Goal: Task Accomplishment & Management: Use online tool/utility

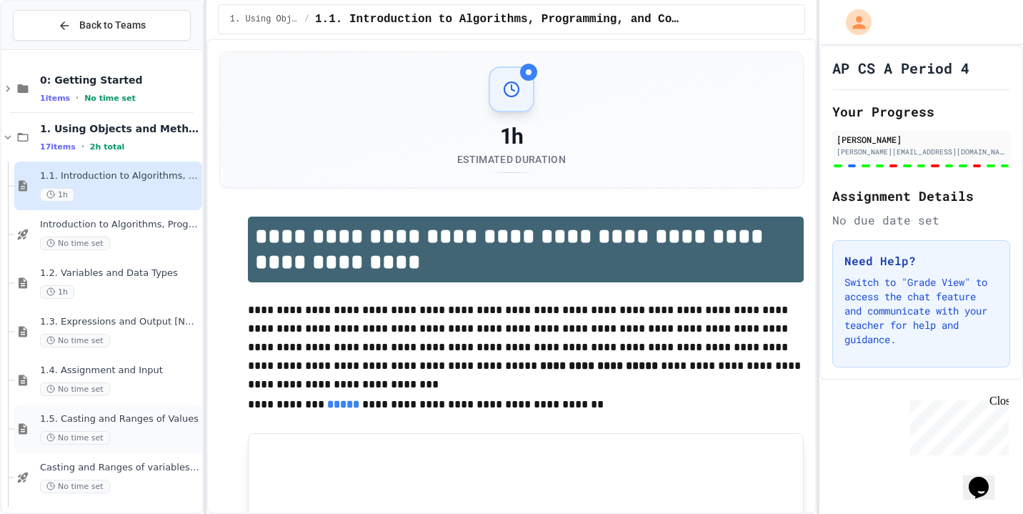
scroll to position [34, 0]
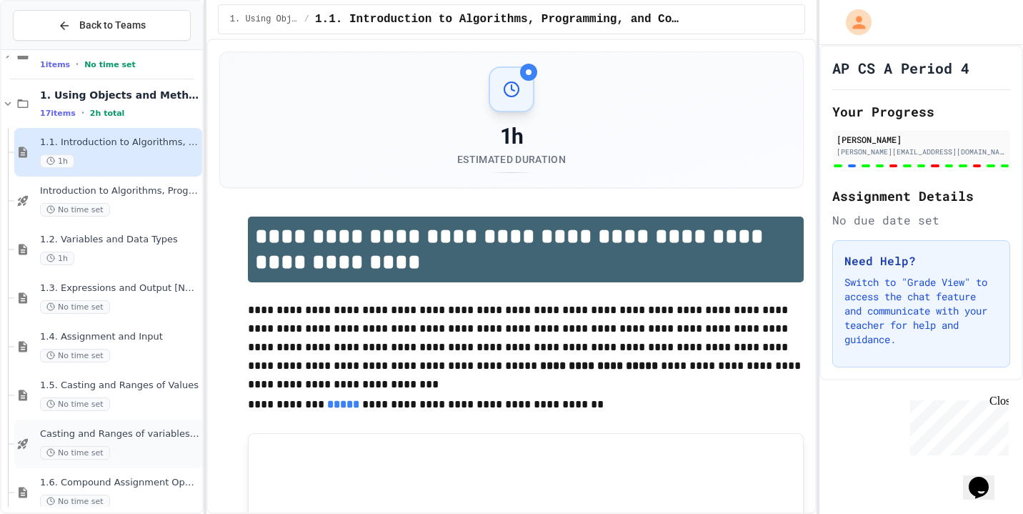
click at [149, 436] on span "Casting and Ranges of variables - Quiz" at bounding box center [119, 434] width 159 height 12
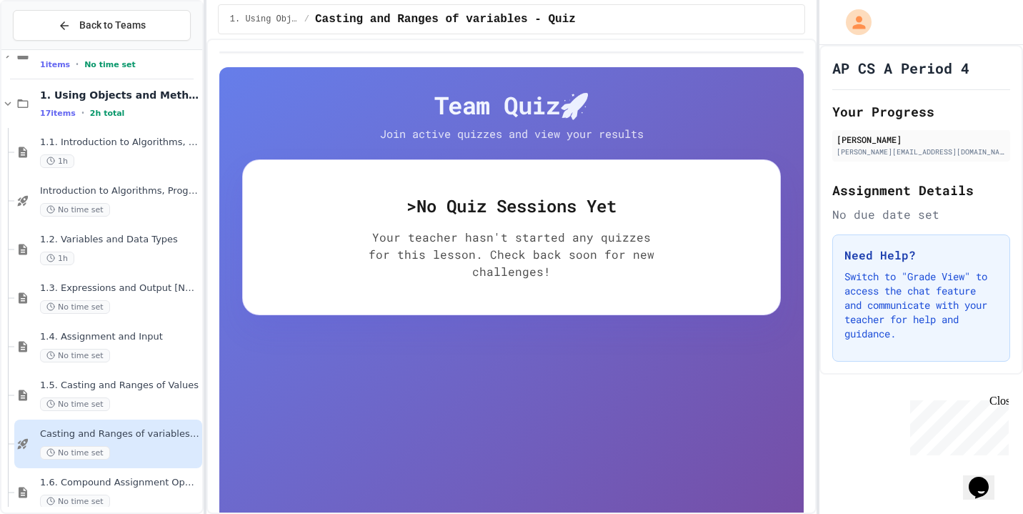
scroll to position [86, 0]
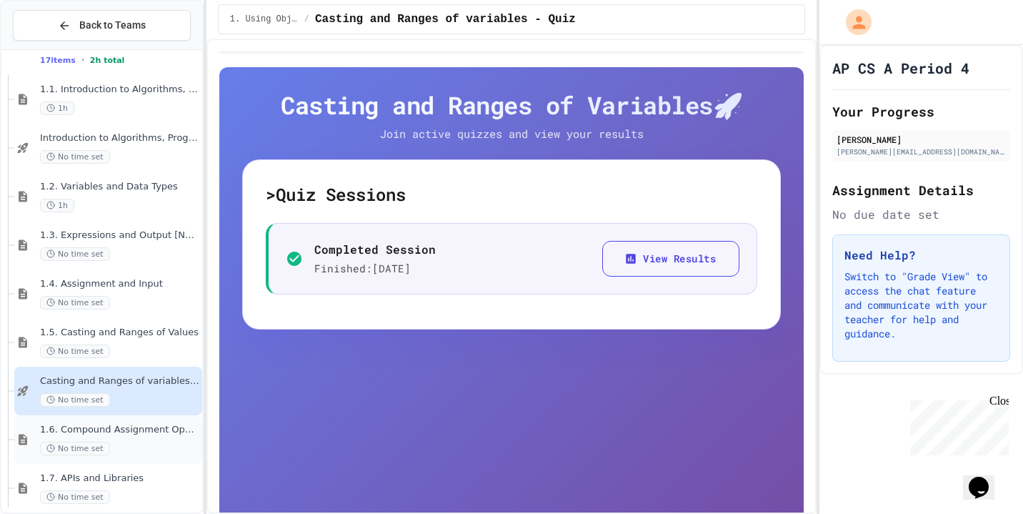
click at [147, 429] on span "1.6. Compound Assignment Operators" at bounding box center [119, 430] width 159 height 12
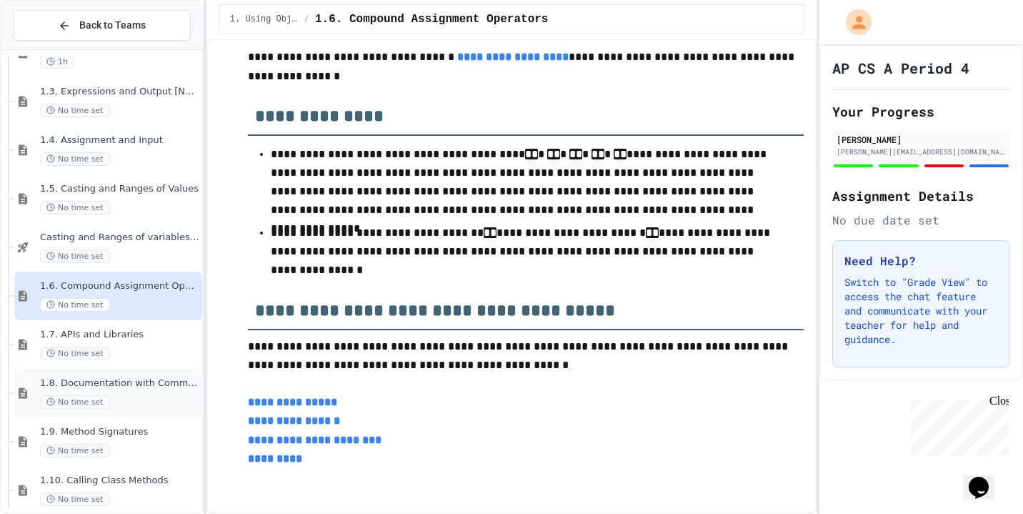
scroll to position [237, 0]
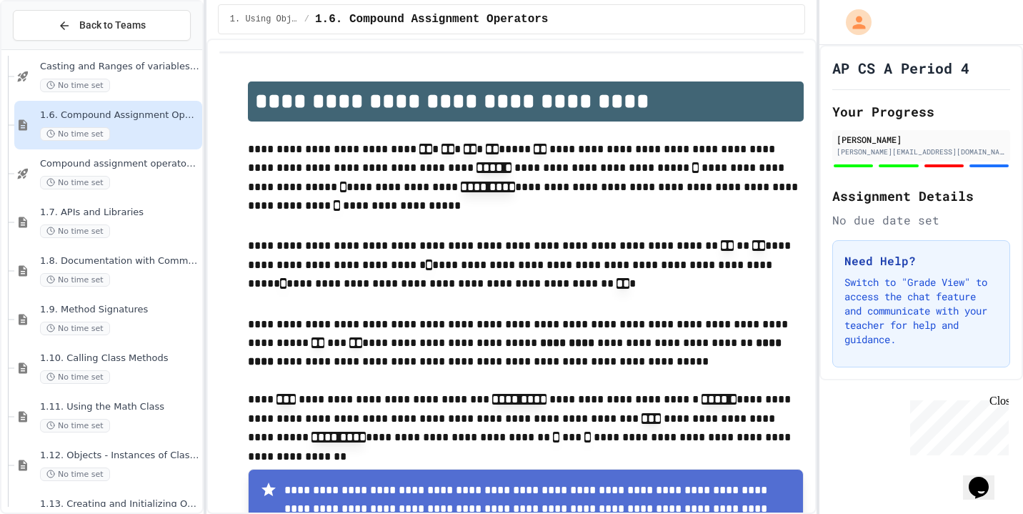
scroll to position [404, 0]
click at [166, 159] on span "Compound assignment operators - Quiz" at bounding box center [119, 161] width 159 height 12
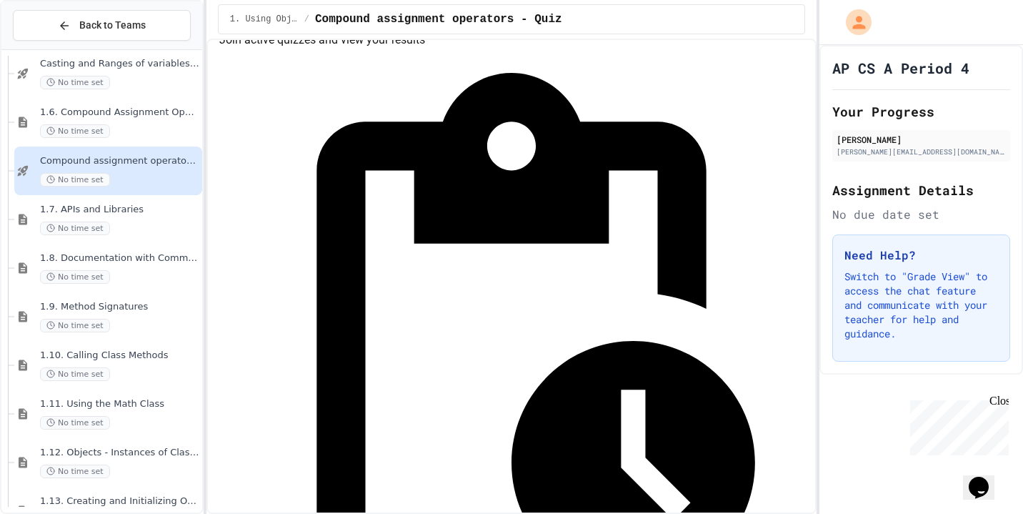
scroll to position [58, 0]
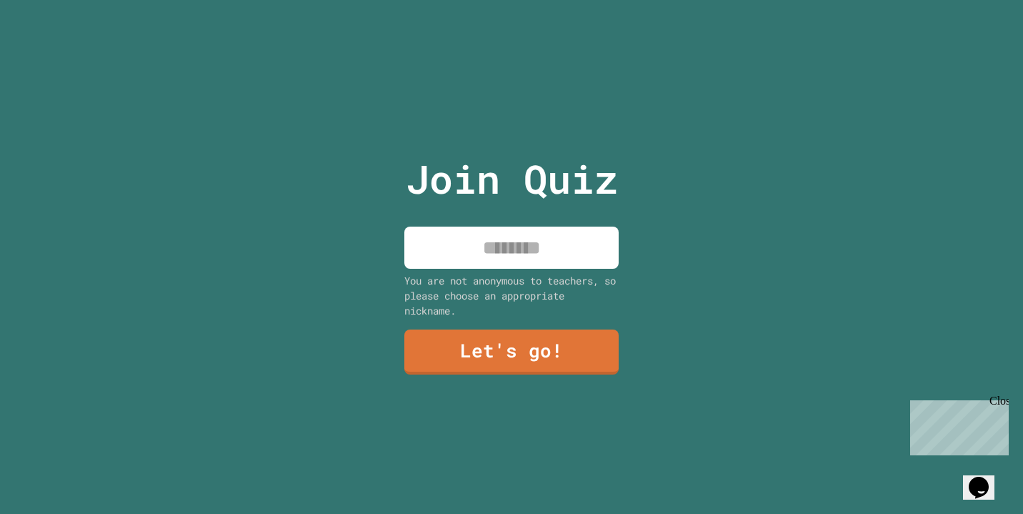
click at [590, 248] on input at bounding box center [512, 248] width 214 height 42
type input "********"
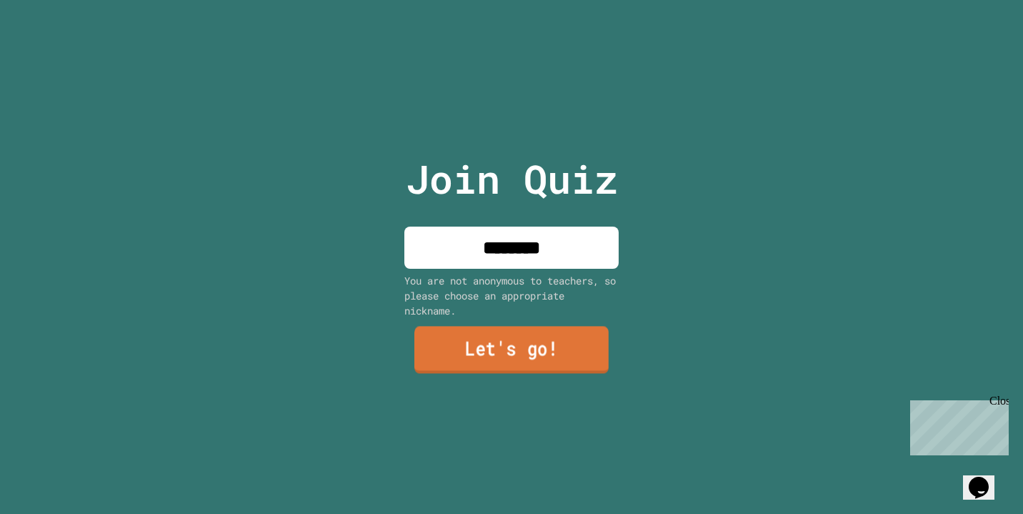
click at [525, 344] on link "Let's go!" at bounding box center [512, 350] width 194 height 47
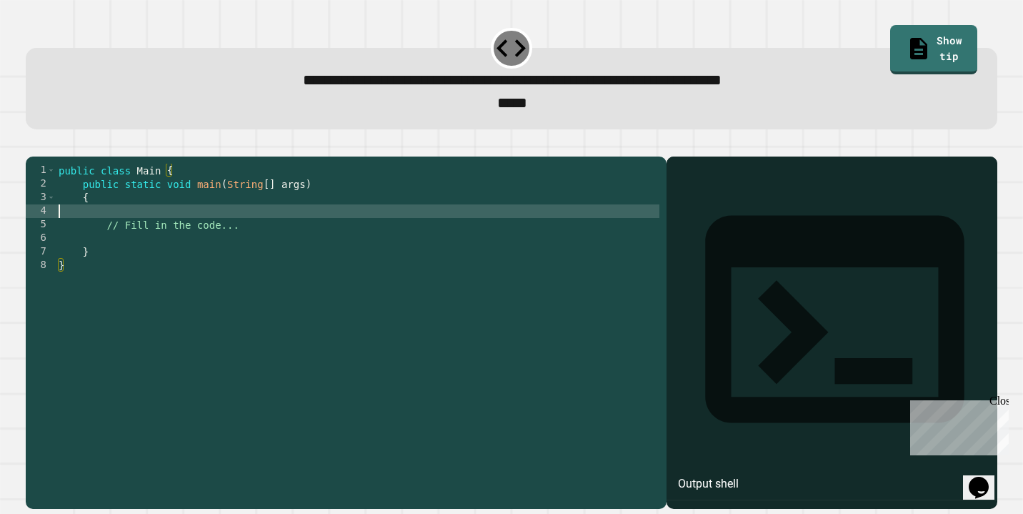
click at [234, 239] on div "public class Main { public static void main ( String [ ] args ) { // Fill in th…" at bounding box center [358, 327] width 604 height 326
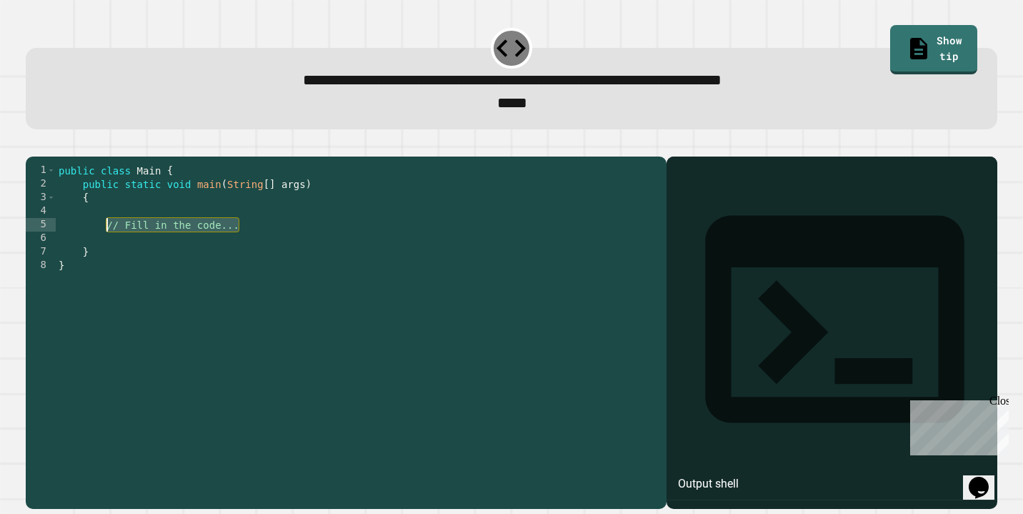
drag, startPoint x: 246, startPoint y: 244, endPoint x: 108, endPoint y: 251, distance: 138.1
click at [108, 251] on div "public class Main { public static void main ( String [ ] args ) { // Fill in th…" at bounding box center [358, 327] width 604 height 326
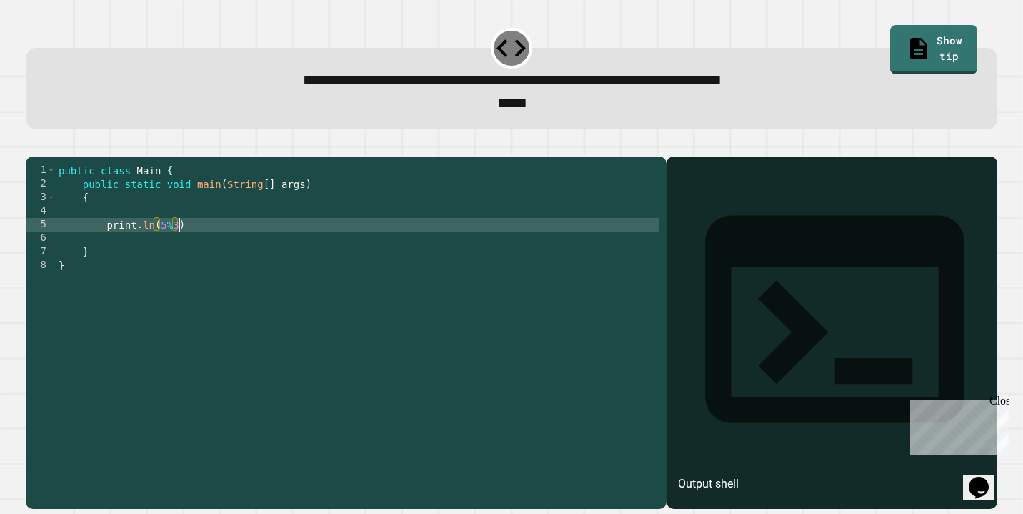
scroll to position [0, 8]
click at [163, 249] on div "public class Main { public static void main ( String [ ] args ) { print . ln ( …" at bounding box center [358, 327] width 604 height 326
click at [105, 246] on div "public class Main { public static void main ( String [ ] args ) { print . ln ( …" at bounding box center [358, 327] width 604 height 326
click at [33, 145] on button "button" at bounding box center [33, 145] width 0 height 0
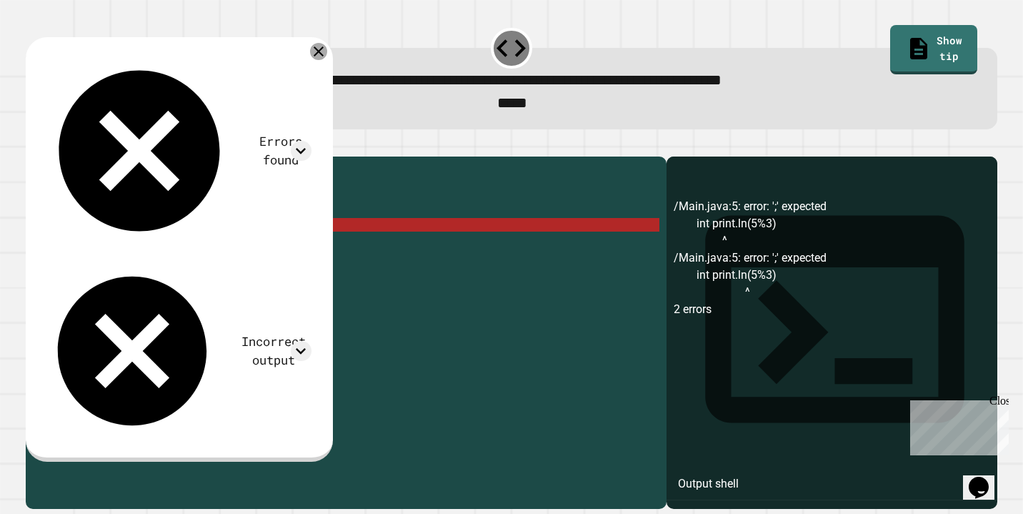
click at [327, 55] on icon at bounding box center [318, 51] width 17 height 17
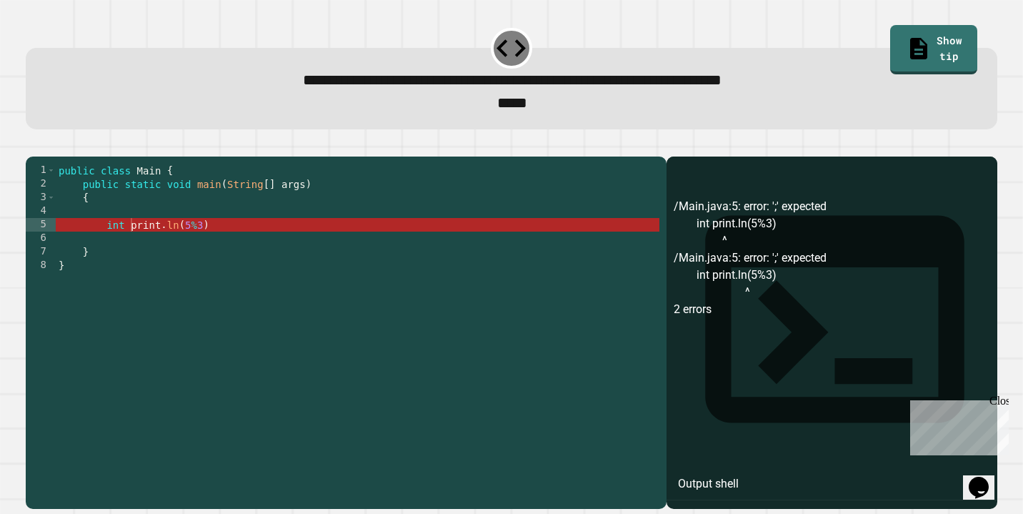
click at [131, 250] on div "public class Main { public static void main ( String [ ] args ) { int print . l…" at bounding box center [358, 327] width 604 height 326
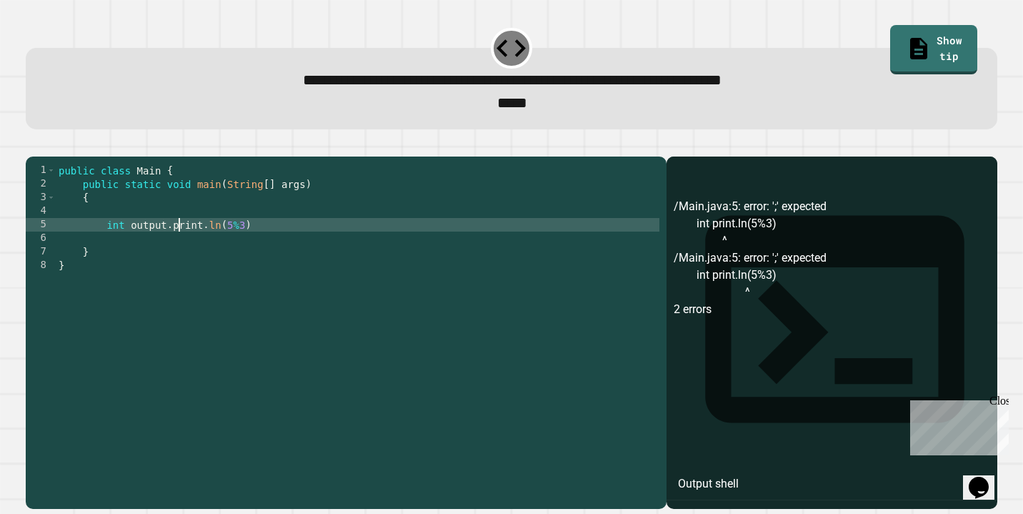
scroll to position [0, 8]
click at [44, 158] on icon "button" at bounding box center [43, 154] width 8 height 10
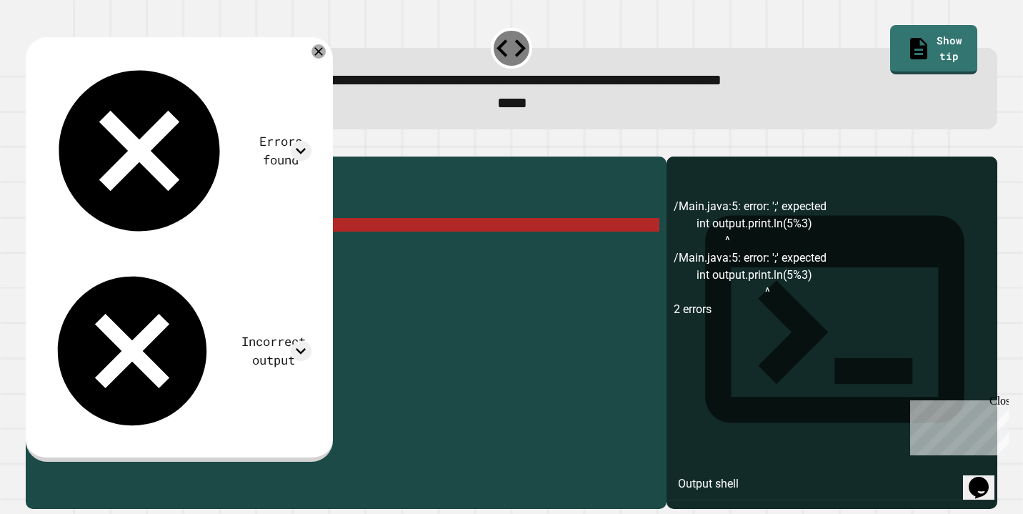
click at [223, 249] on div "public class Main { public static void main ( String [ ] args ) { int output . …" at bounding box center [358, 327] width 604 height 326
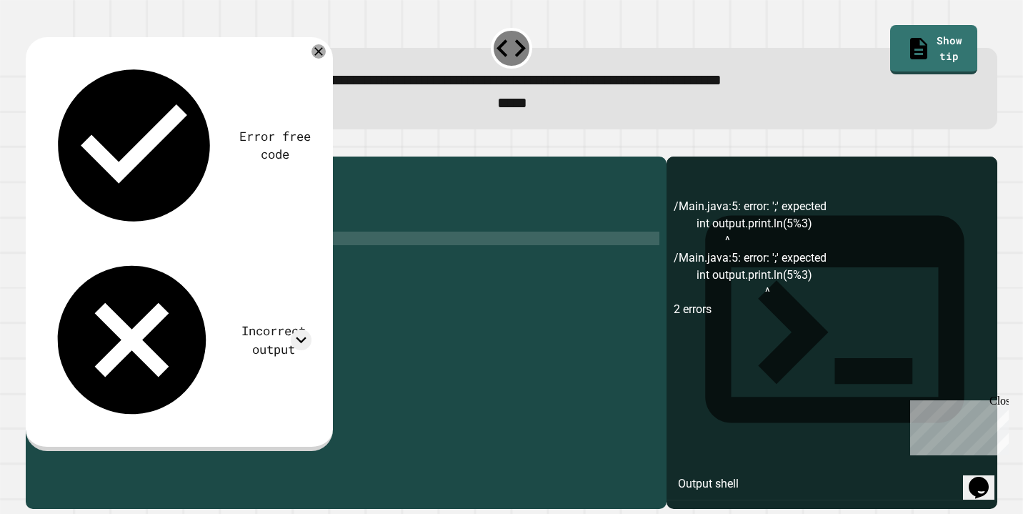
click at [174, 256] on div "public class Main { public static void main ( String [ ] args ) { int output . …" at bounding box center [358, 327] width 604 height 326
click at [174, 247] on div "public class Main { public static void main ( String [ ] args ) { int output . …" at bounding box center [358, 327] width 604 height 326
click at [33, 145] on icon "button" at bounding box center [33, 145] width 0 height 0
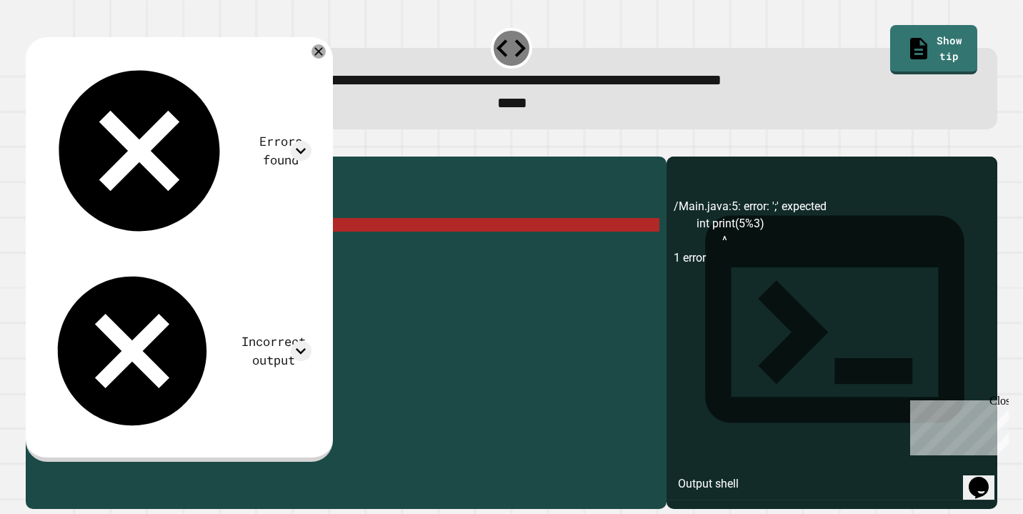
click at [132, 255] on div "public class Main { public static void main ( String [ ] args ) { int print ( 5…" at bounding box center [358, 327] width 604 height 326
click at [132, 252] on div "public class Main { public static void main ( String [ ] args ) { int print ( 5…" at bounding box center [358, 327] width 604 height 326
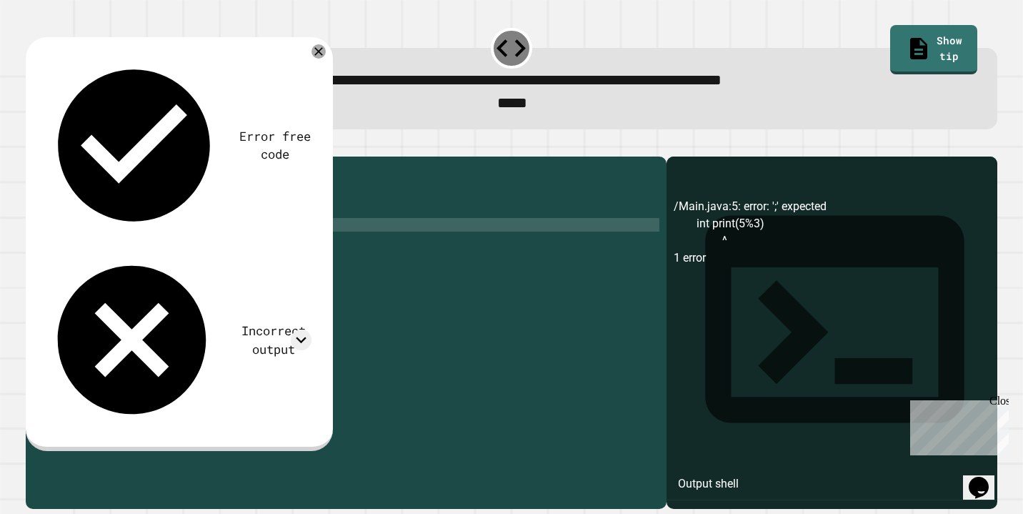
scroll to position [0, 8]
click at [44, 154] on icon "button" at bounding box center [43, 154] width 8 height 10
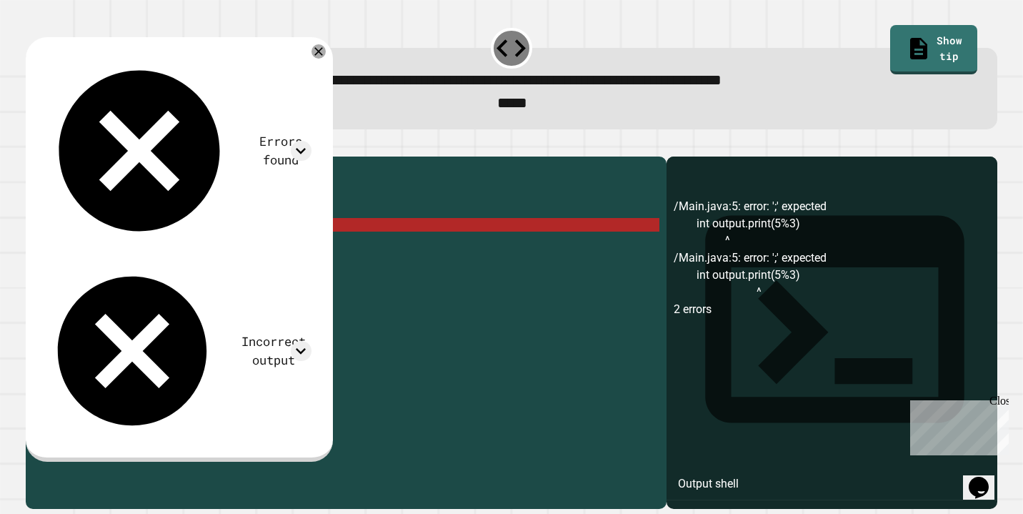
click at [259, 246] on div "public class Main { public static void main ( String [ ] args ) { int output . …" at bounding box center [358, 327] width 604 height 326
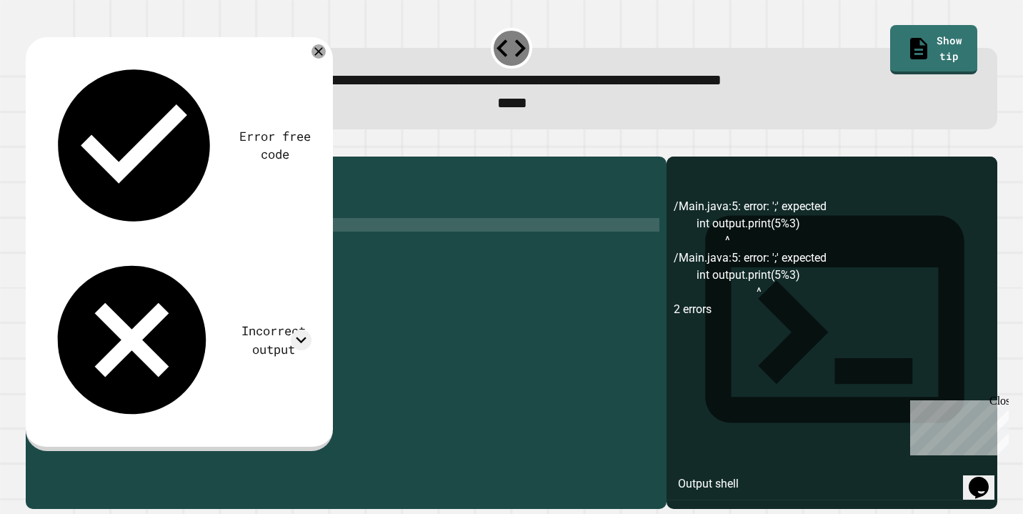
scroll to position [0, 12]
click at [46, 159] on icon "button" at bounding box center [43, 154] width 8 height 10
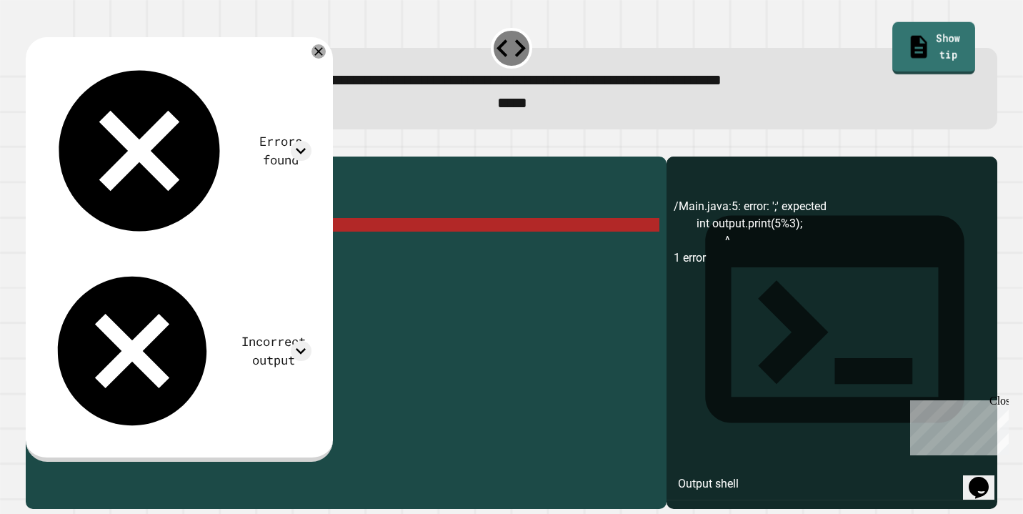
click at [915, 31] on link "Show tip" at bounding box center [934, 47] width 83 height 52
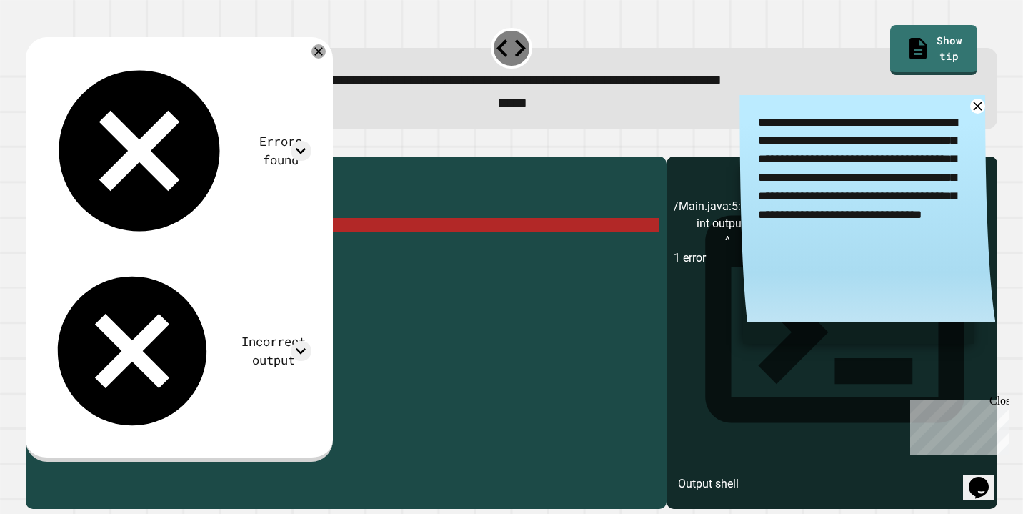
click at [223, 248] on div "public class Main { public static void main ( String [ ] args ) { int output . …" at bounding box center [358, 327] width 604 height 326
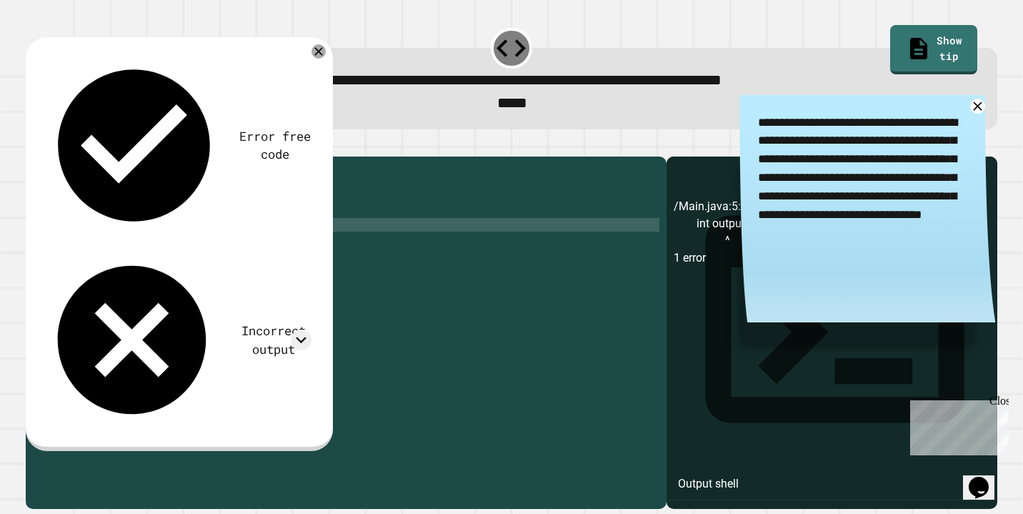
click at [428, 251] on div "public class Main { public static void main ( String [ ] args ) { int output . …" at bounding box center [358, 327] width 604 height 326
click at [33, 145] on icon "button" at bounding box center [33, 145] width 0 height 0
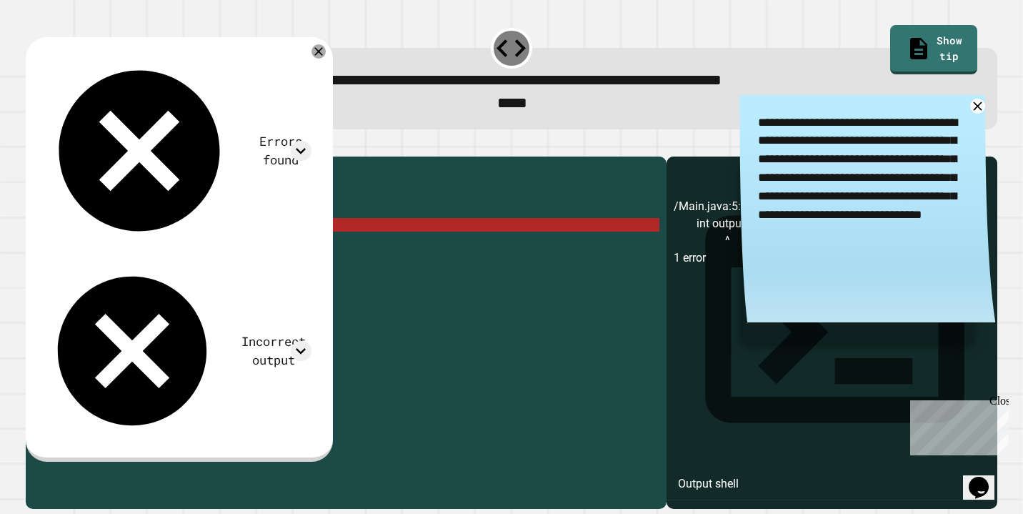
click at [174, 251] on div "public class Main { public static void main ( String [ ] args ) { int output . …" at bounding box center [358, 327] width 604 height 326
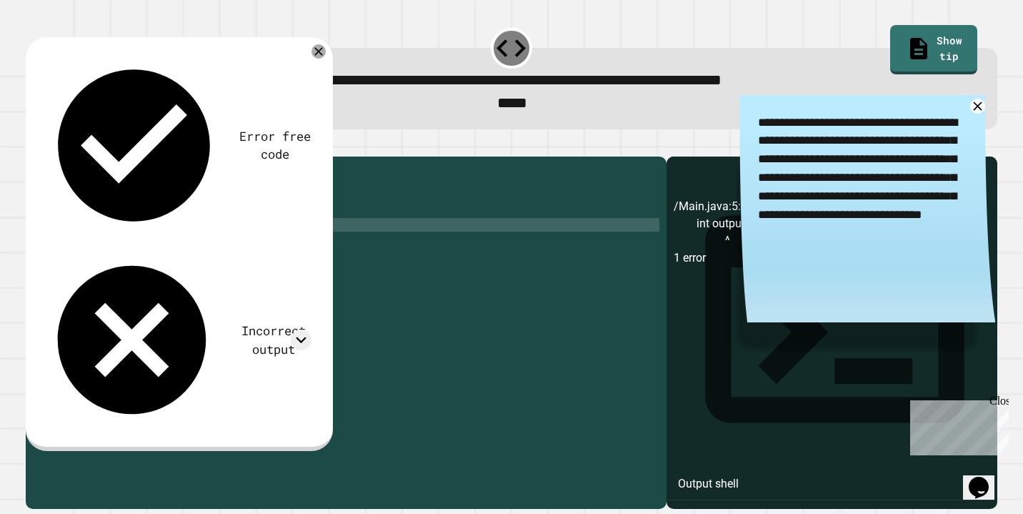
scroll to position [0, 9]
click at [33, 145] on icon "button" at bounding box center [33, 145] width 0 height 0
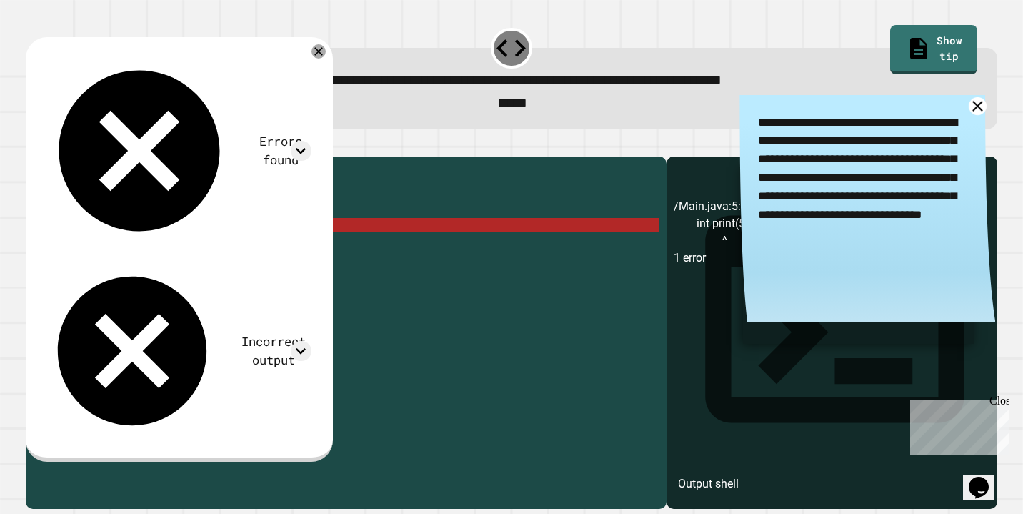
click at [979, 109] on icon at bounding box center [978, 106] width 11 height 11
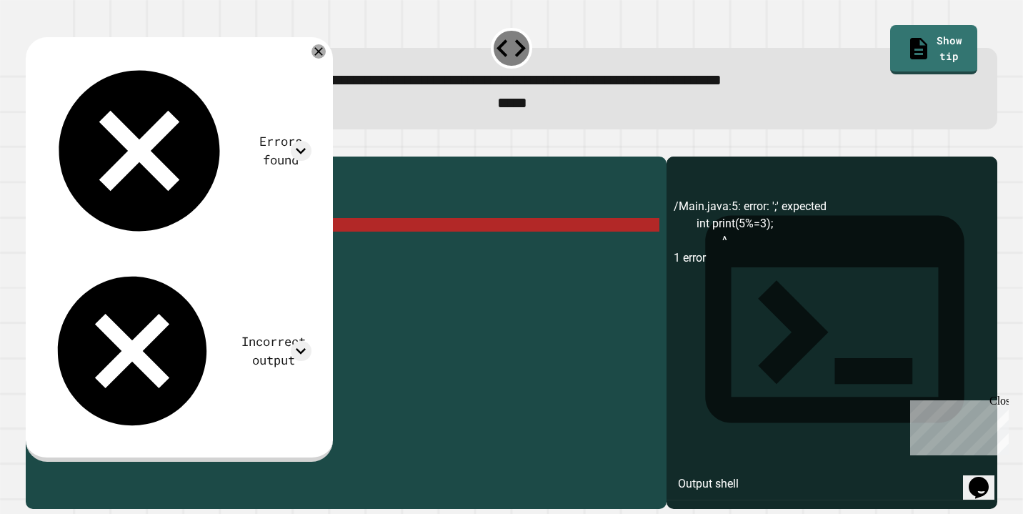
click at [33, 145] on icon "button" at bounding box center [33, 145] width 0 height 0
click at [300, 54] on div "Errors found /Main.java:5: error: ';' expected int print(5%=3); ^ 1 error Incor…" at bounding box center [177, 247] width 283 height 400
click at [324, 56] on icon at bounding box center [318, 51] width 9 height 9
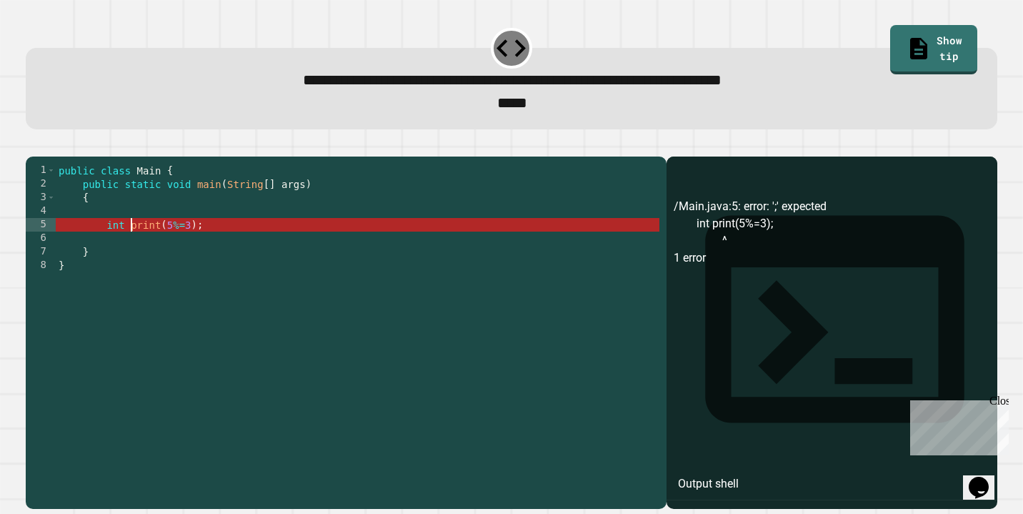
click at [130, 249] on div "public class Main { public static void main ( String [ ] args ) { int print ( 5…" at bounding box center [358, 327] width 604 height 326
click at [204, 230] on div "public class Main { public static void main ( String [ ] args ) { int print ( 5…" at bounding box center [358, 327] width 604 height 326
click at [134, 252] on div "public class Main { public static void main ( String [ ] args ) { int print ( 5…" at bounding box center [358, 327] width 604 height 326
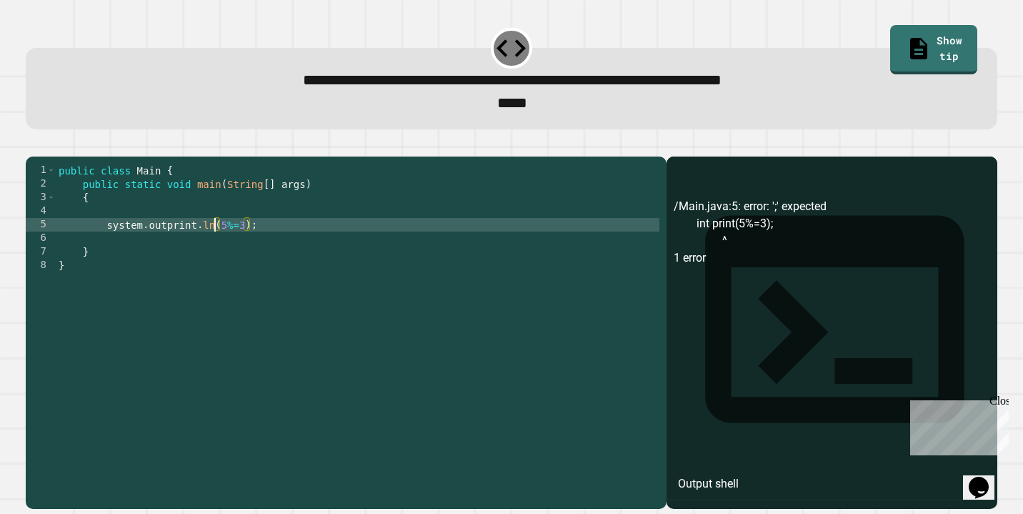
scroll to position [0, 11]
click at [33, 145] on button "button" at bounding box center [33, 145] width 0 height 0
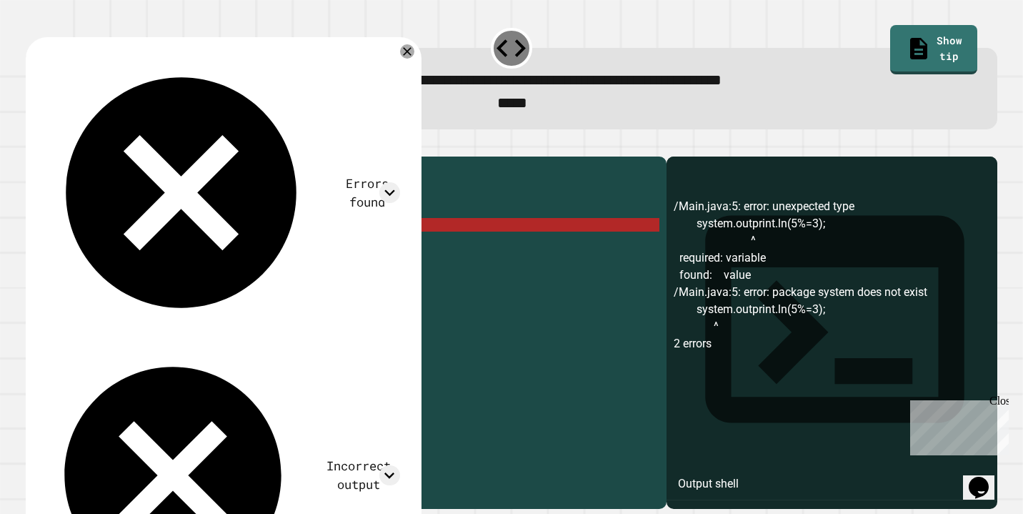
click at [167, 249] on div "public class Main { public static void main ( String [ ] args ) { system . outp…" at bounding box center [358, 327] width 604 height 326
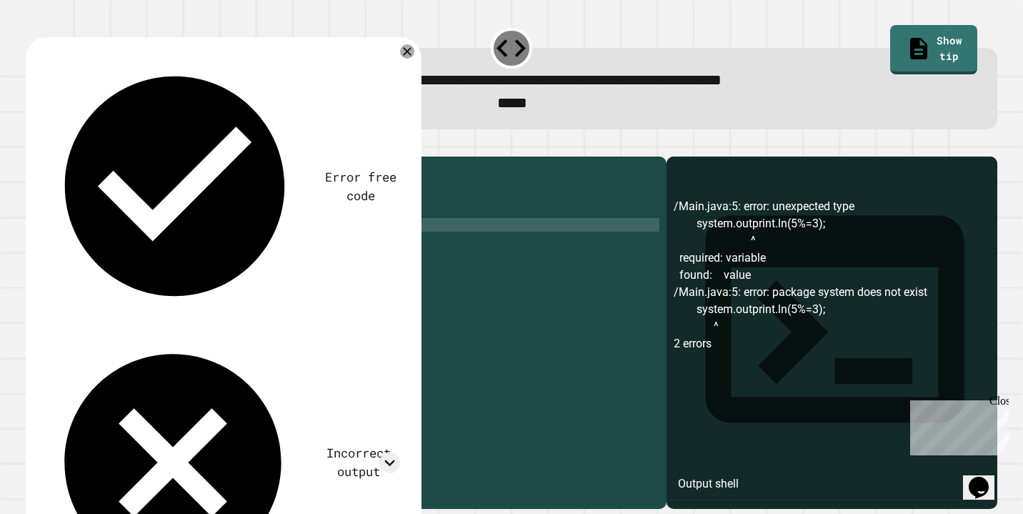
scroll to position [0, 8]
click at [33, 145] on icon "button" at bounding box center [33, 145] width 0 height 0
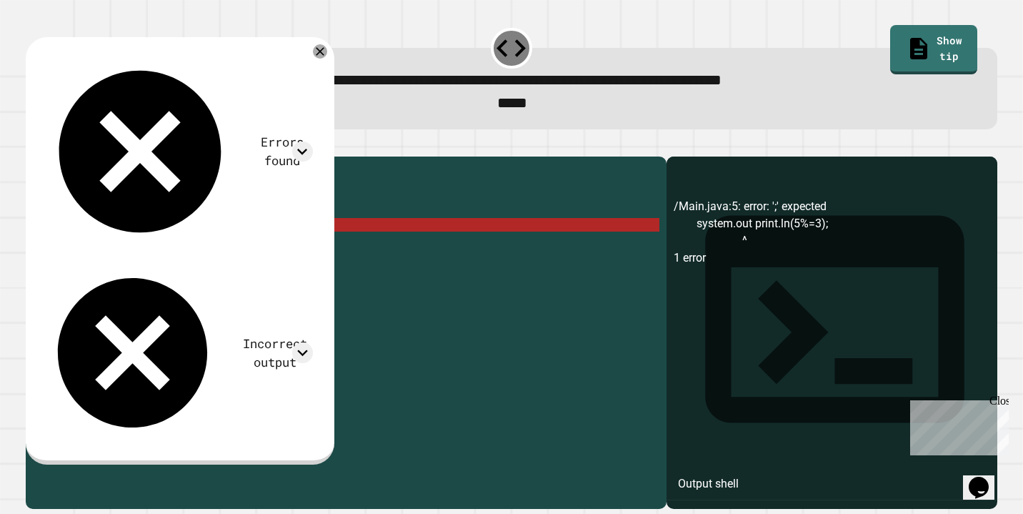
click at [244, 246] on div "public class Main { public static void main ( String [ ] args ) { system . out …" at bounding box center [358, 327] width 604 height 326
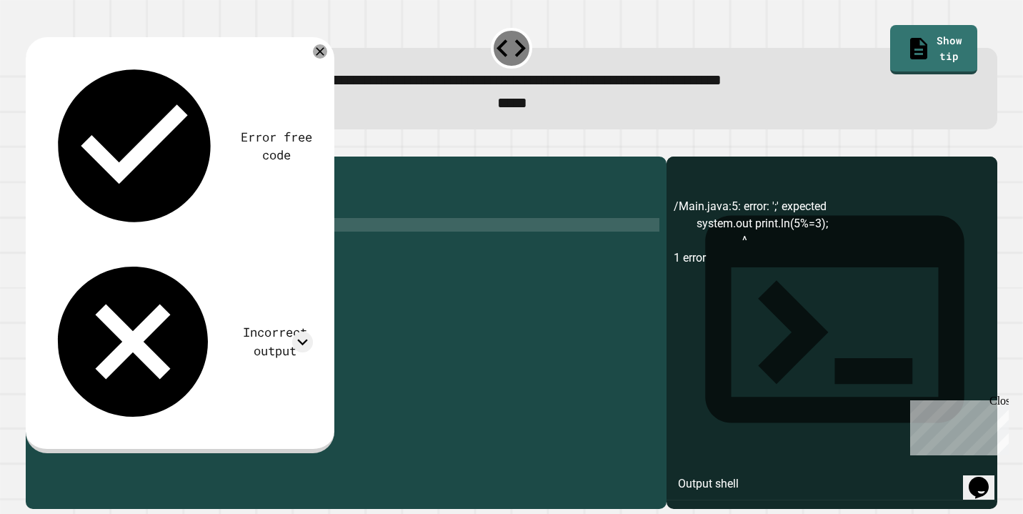
click at [33, 145] on icon "button" at bounding box center [33, 145] width 0 height 0
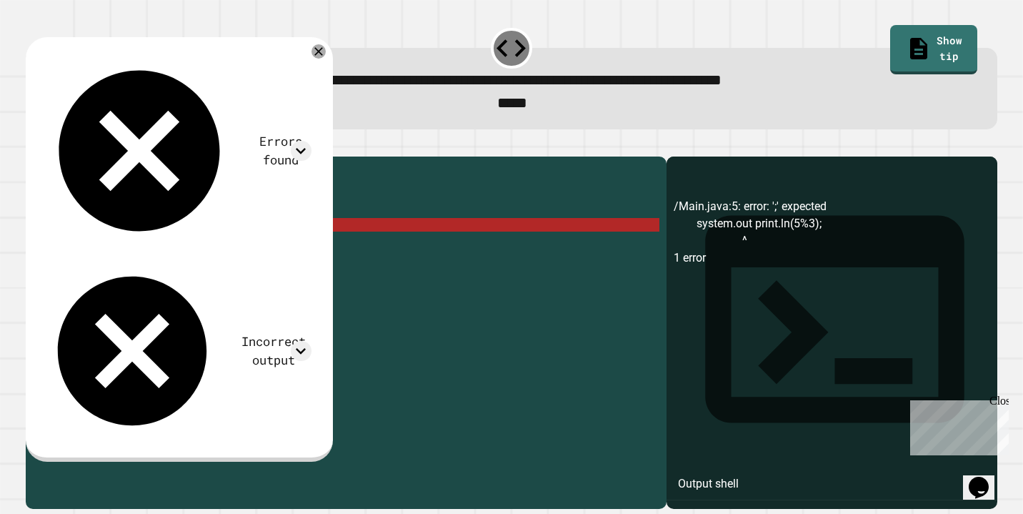
click at [174, 250] on div "public class Main { public static void main ( String [ ] args ) { system . out …" at bounding box center [358, 327] width 604 height 326
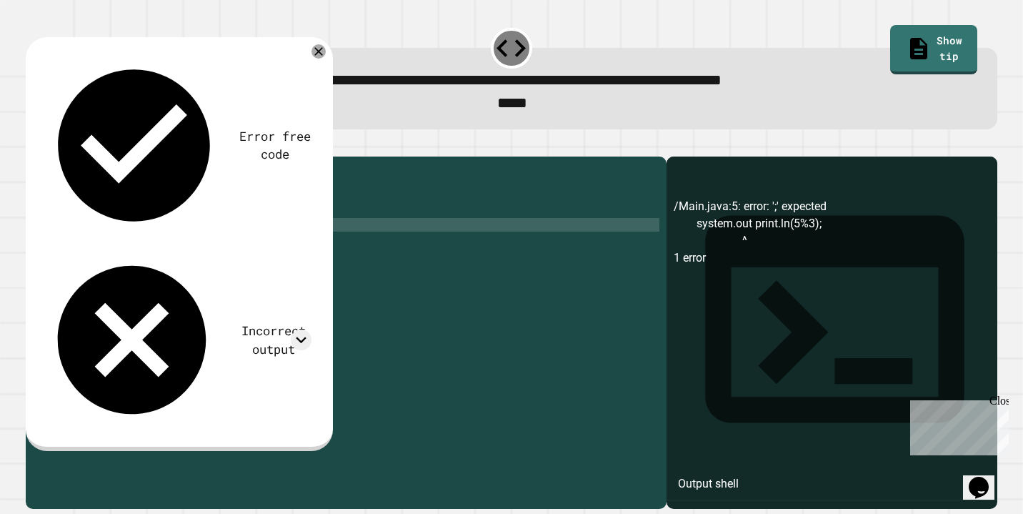
click at [211, 249] on div "public class Main { public static void main ( String [ ] args ) { system . out …" at bounding box center [358, 327] width 604 height 326
click at [33, 145] on icon "button" at bounding box center [33, 145] width 0 height 0
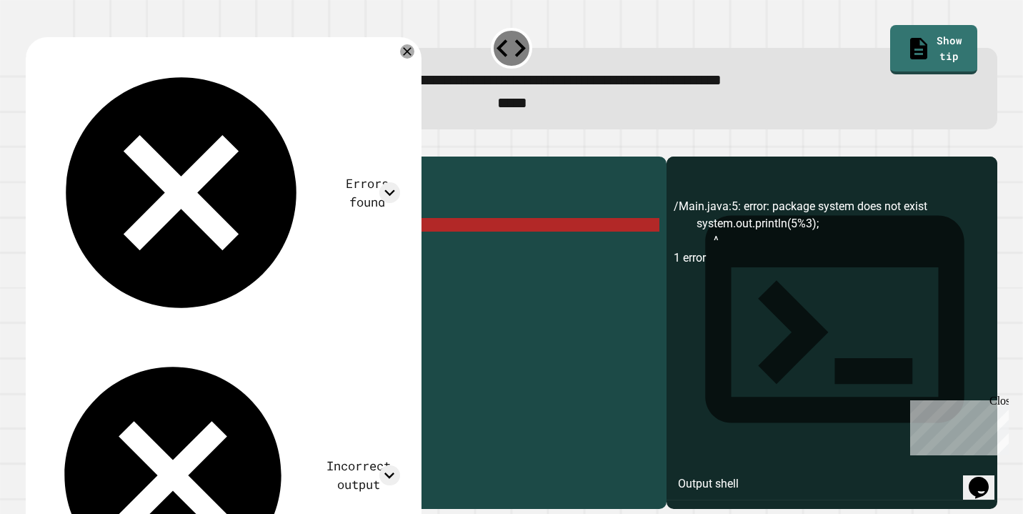
click at [286, 245] on div "public class Main { public static void main ( String [ ] args ) { system . out …" at bounding box center [358, 327] width 604 height 326
click at [114, 247] on div "public class Main { public static void main ( String [ ] args ) { system . out …" at bounding box center [358, 327] width 604 height 326
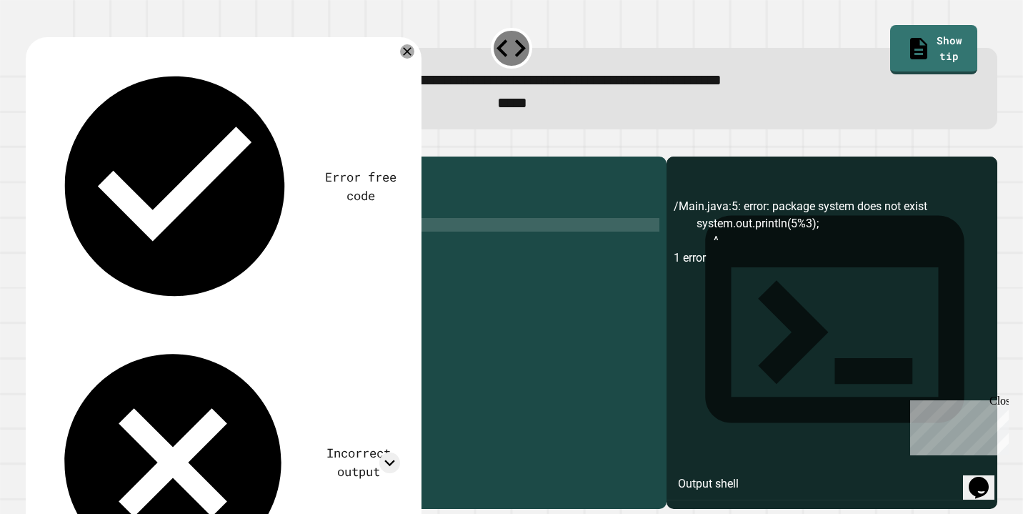
scroll to position [0, 4]
type textarea "**********"
click at [33, 145] on icon "button" at bounding box center [33, 145] width 0 height 0
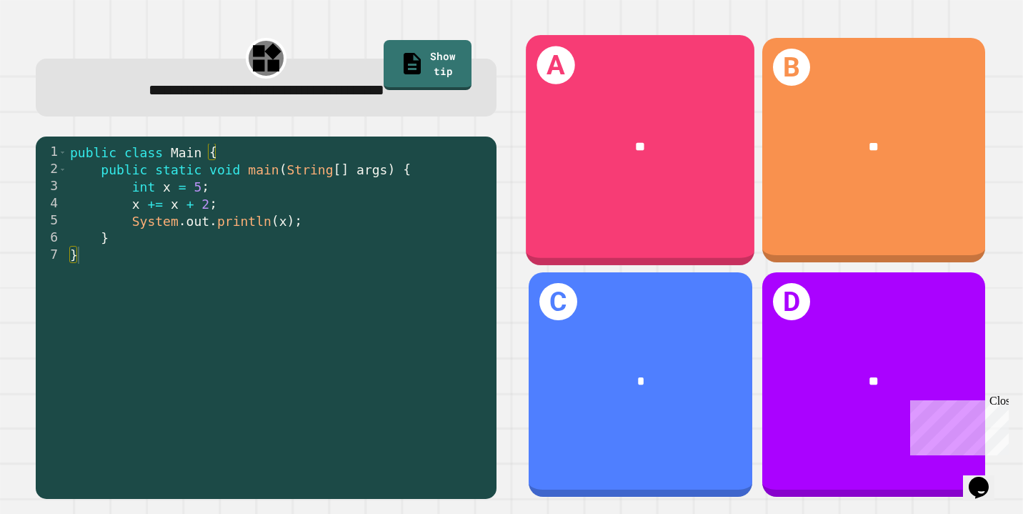
click at [704, 170] on div "**" at bounding box center [640, 146] width 229 height 70
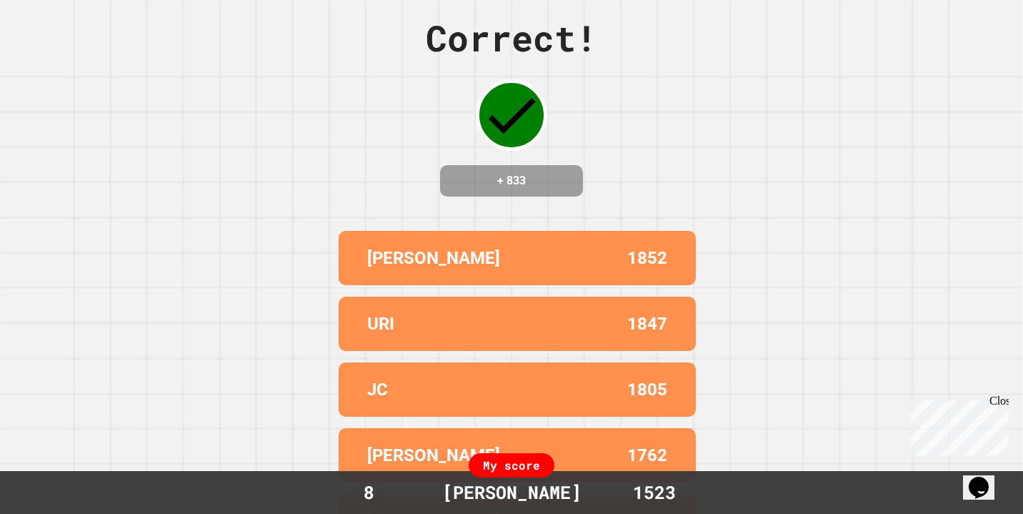
scroll to position [0, 0]
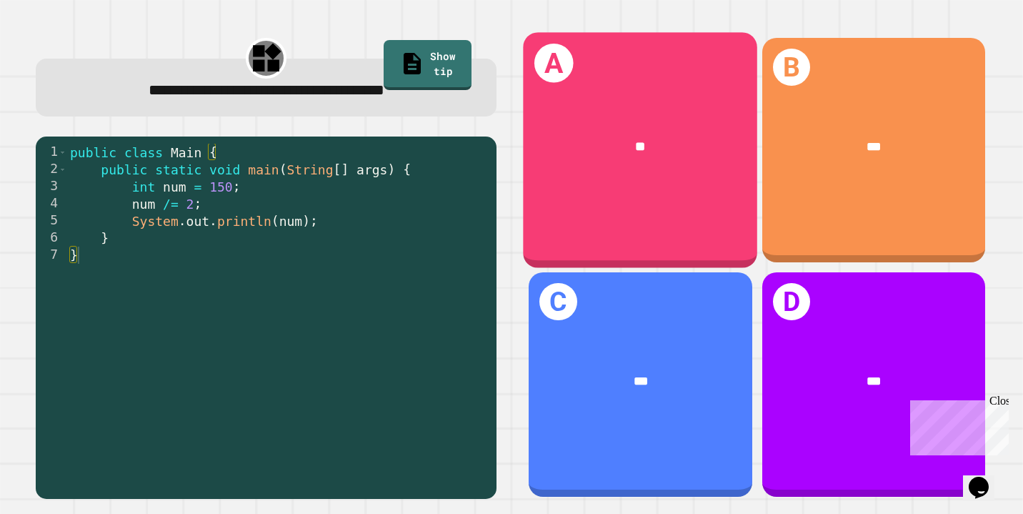
click at [650, 167] on div "**" at bounding box center [641, 145] width 234 height 71
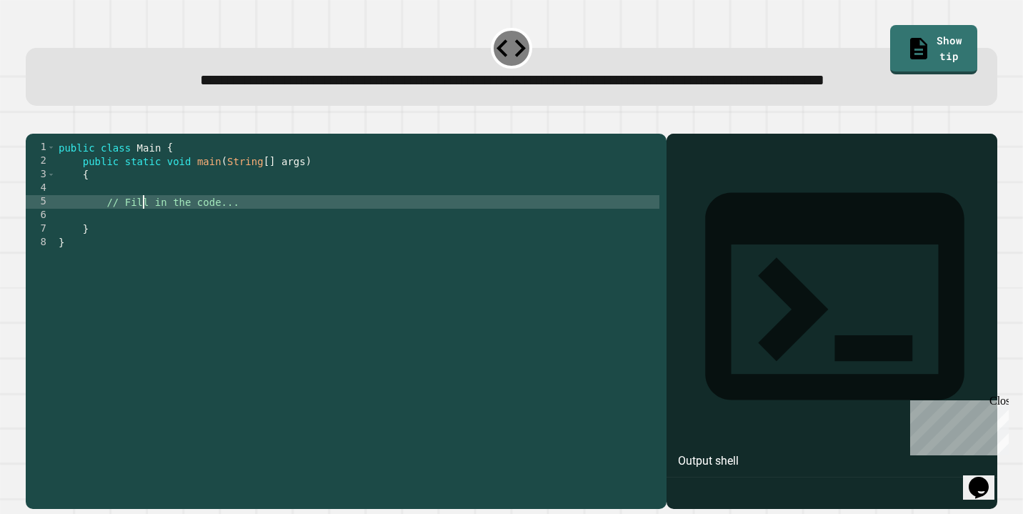
click at [144, 242] on div "public class Main { public static void main ( String [ ] args ) { // Fill in th…" at bounding box center [358, 304] width 604 height 326
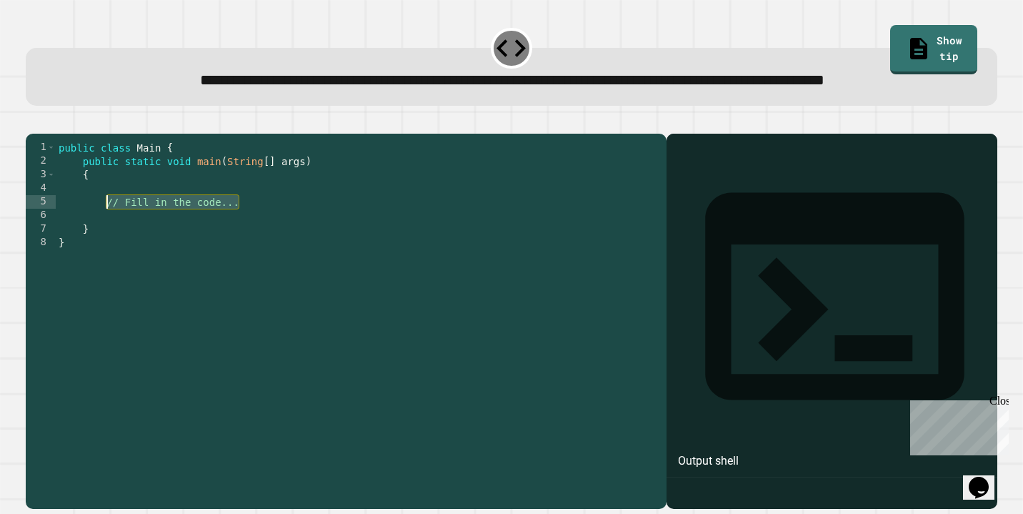
drag, startPoint x: 248, startPoint y: 245, endPoint x: 106, endPoint y: 249, distance: 142.3
click at [106, 249] on div "public class Main { public static void main ( String [ ] args ) { // Fill in th…" at bounding box center [358, 304] width 604 height 326
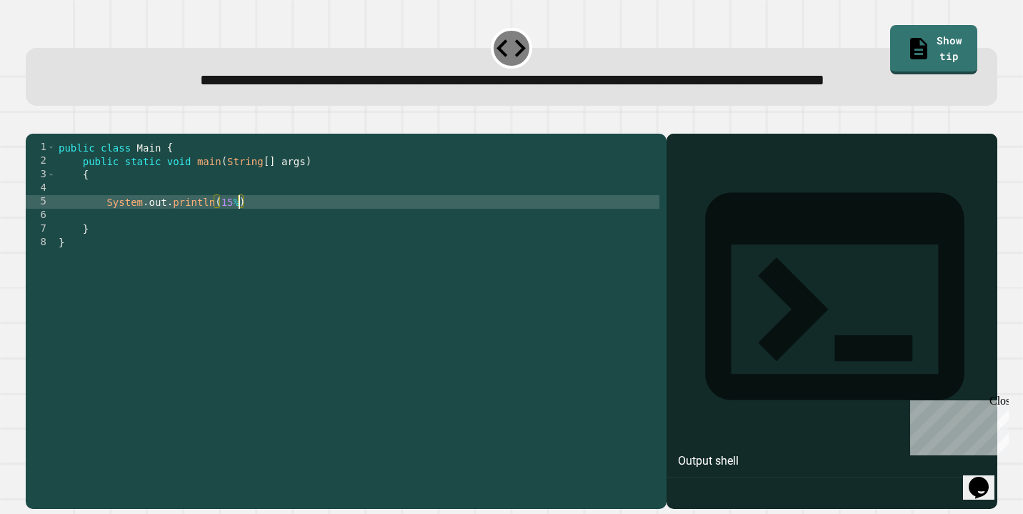
scroll to position [0, 13]
click at [33, 121] on icon "button" at bounding box center [33, 121] width 0 height 0
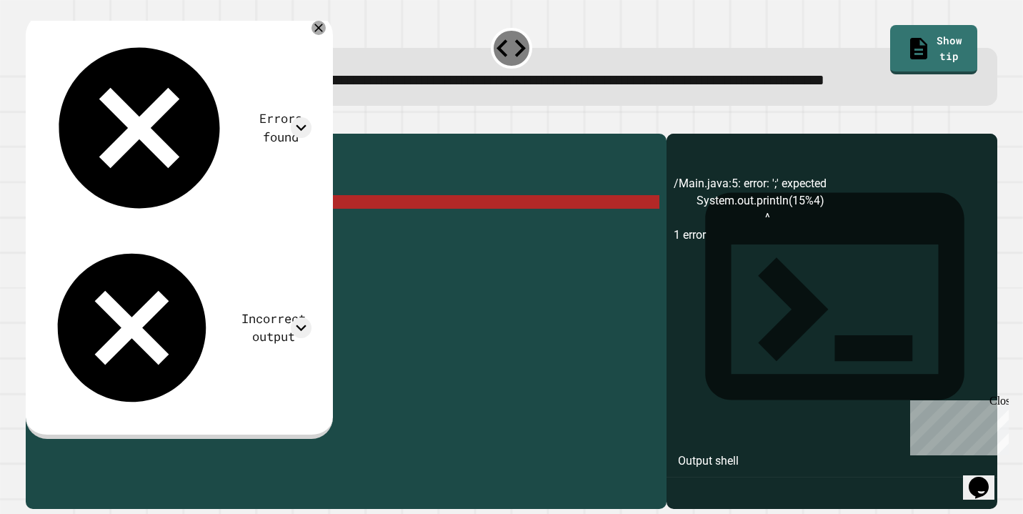
click at [271, 247] on div "public class Main { public static void main ( String [ ] args ) { System . out …" at bounding box center [358, 304] width 604 height 326
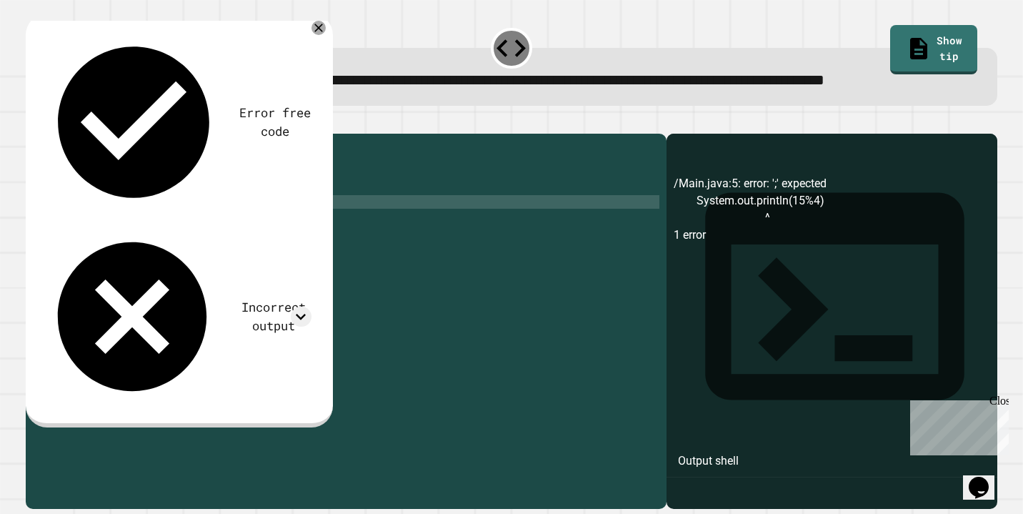
type textarea "**********"
click at [33, 121] on icon "button" at bounding box center [33, 121] width 0 height 0
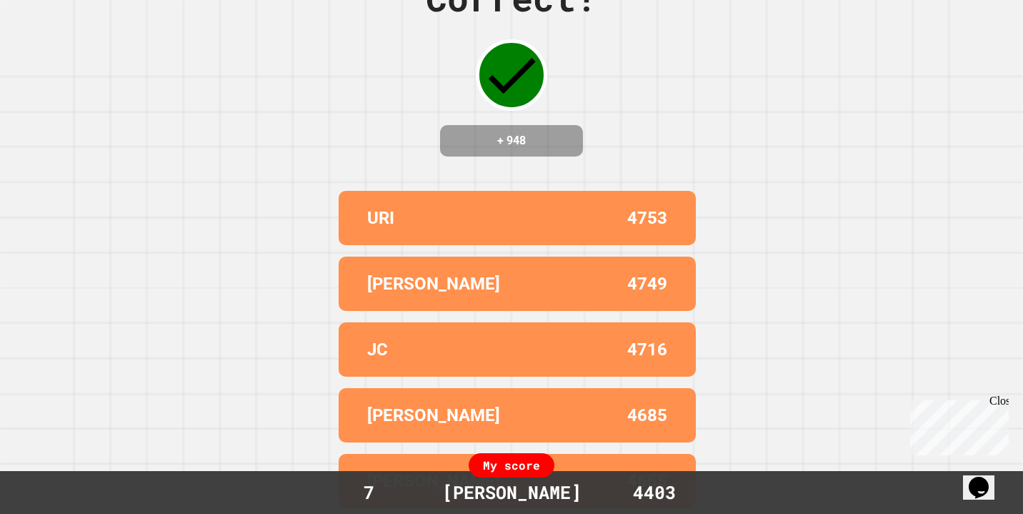
scroll to position [0, 0]
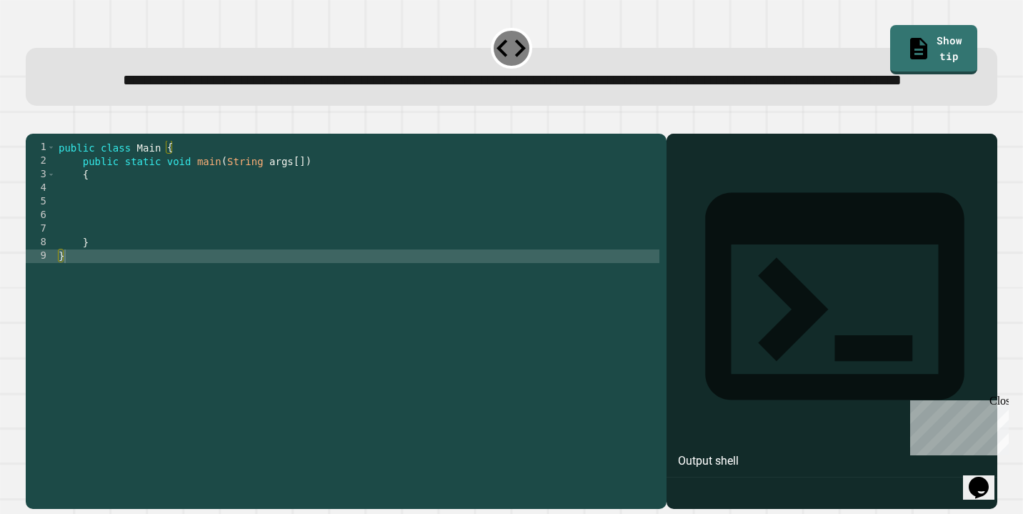
click at [202, 253] on div "public class Main { public static void main ( String args [ ]) { } }" at bounding box center [358, 304] width 604 height 326
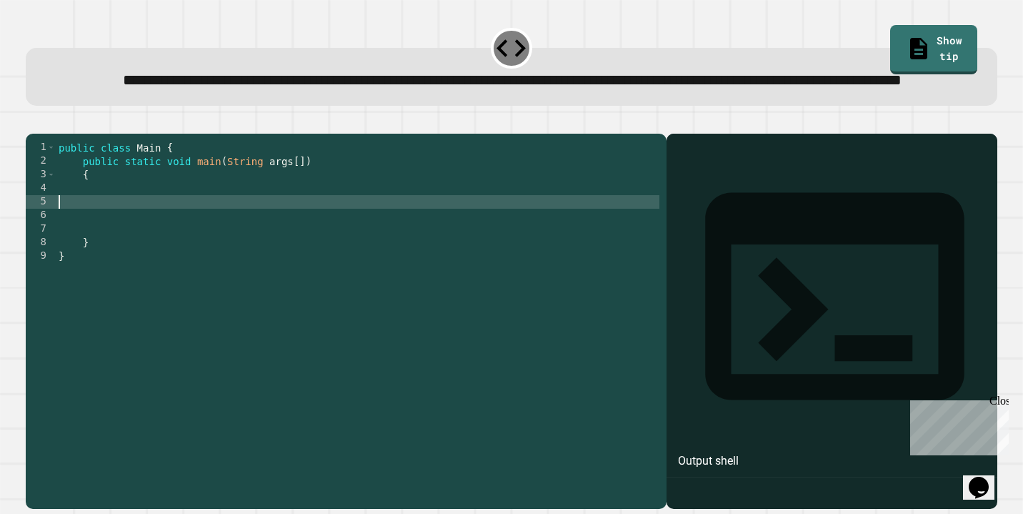
click at [210, 238] on div "public class Main { public static void main ( String args [ ]) { } }" at bounding box center [358, 304] width 604 height 326
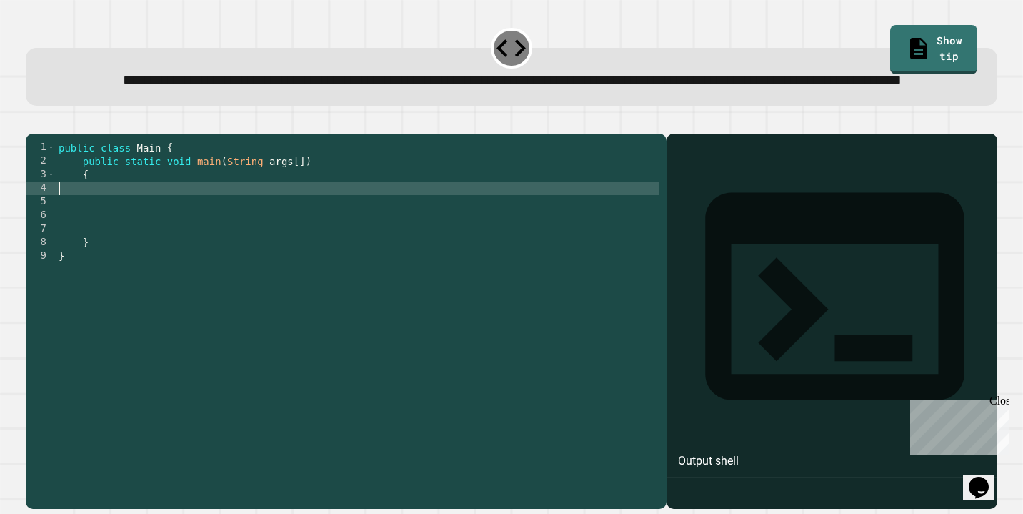
click at [214, 248] on div "public class Main { public static void main ( String args [ ]) { } }" at bounding box center [358, 304] width 604 height 326
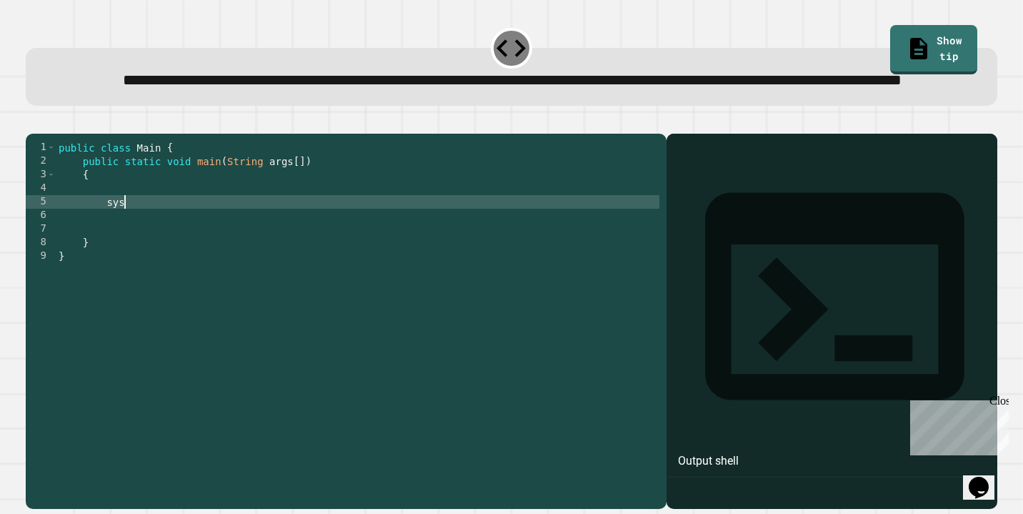
type textarea "*"
click at [46, 135] on icon "button" at bounding box center [43, 130] width 8 height 10
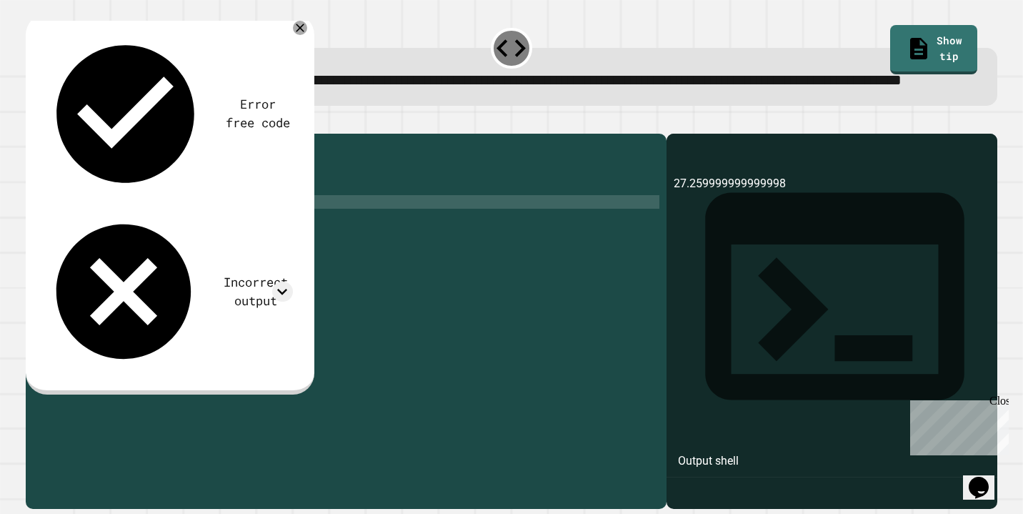
click at [291, 249] on div "public class Main { public static void main ( String args [ ]) { System . out .…" at bounding box center [358, 304] width 604 height 326
click at [222, 251] on div "public class Main { public static void main ( String args [ ]) { System . out .…" at bounding box center [358, 304] width 604 height 326
click at [300, 36] on icon at bounding box center [300, 27] width 17 height 17
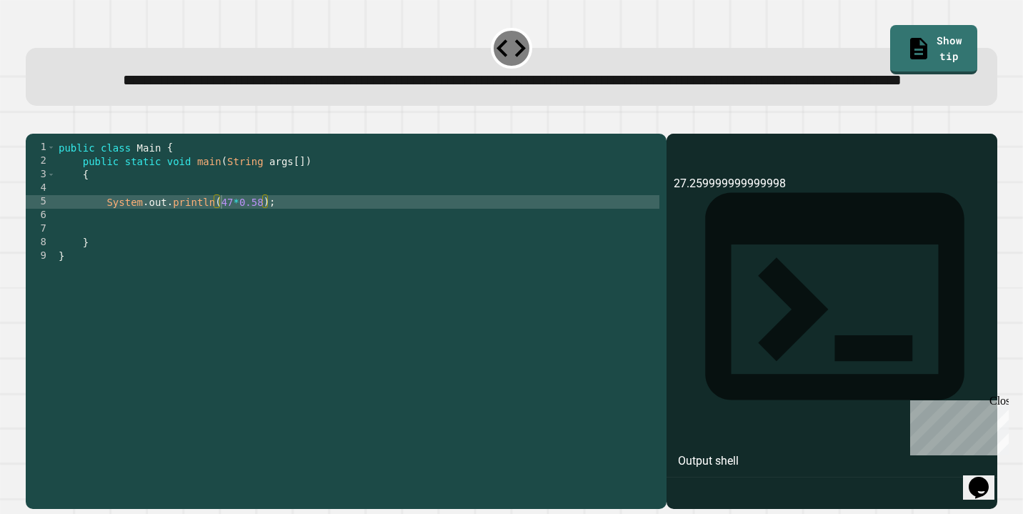
click at [224, 251] on div "public class Main { public static void main ( String args [ ]) { System . out .…" at bounding box center [358, 304] width 604 height 326
click at [221, 251] on div "public class Main { public static void main ( String args [ ]) { System . out .…" at bounding box center [358, 304] width 604 height 326
click at [46, 135] on icon "button" at bounding box center [43, 130] width 8 height 10
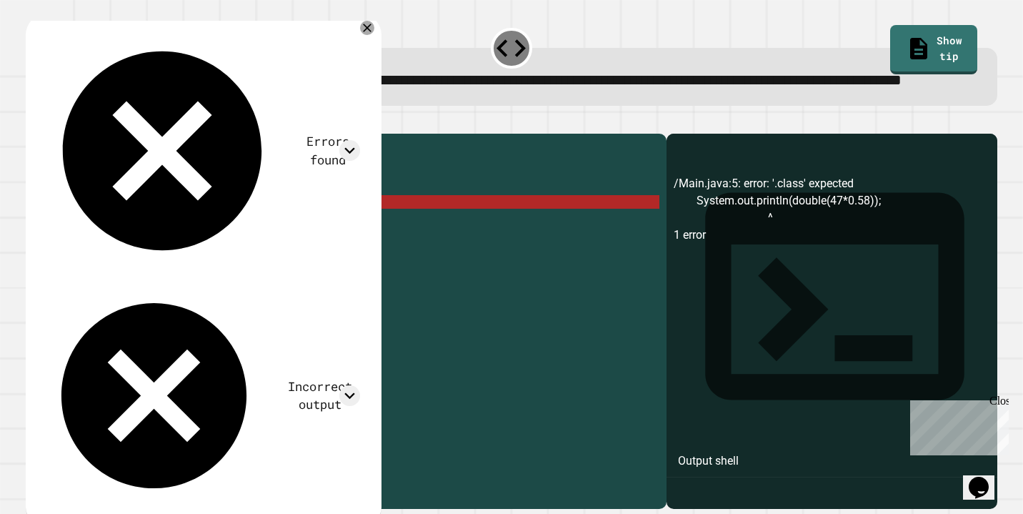
click at [262, 248] on div "public class Main { public static void main ( String args [ ]) { System . out .…" at bounding box center [358, 304] width 604 height 326
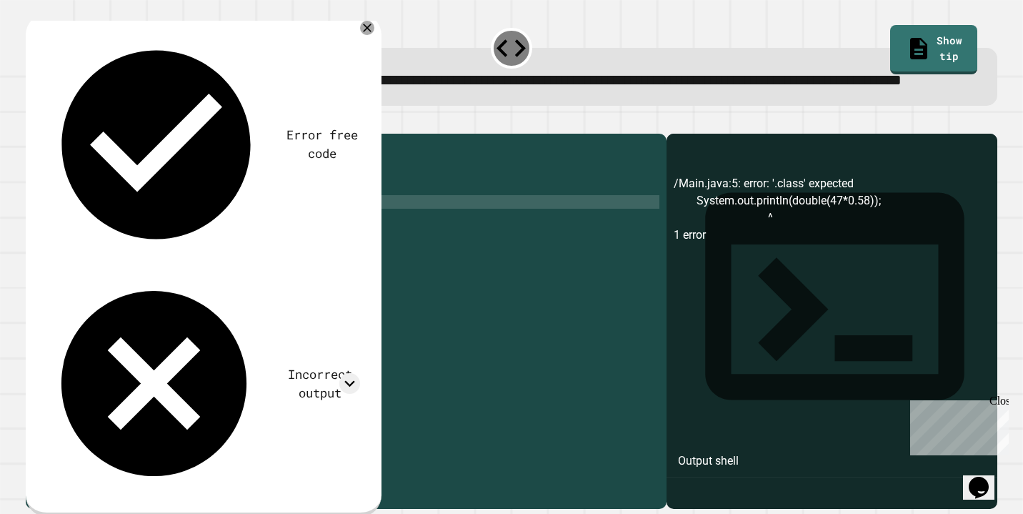
scroll to position [0, 15]
click at [271, 244] on div "public class Main { public static void main ( String args [ ]) { System . out .…" at bounding box center [358, 304] width 604 height 326
click at [296, 256] on div "public class Main { public static void main ( String args [ ]) { System . out .…" at bounding box center [358, 304] width 604 height 326
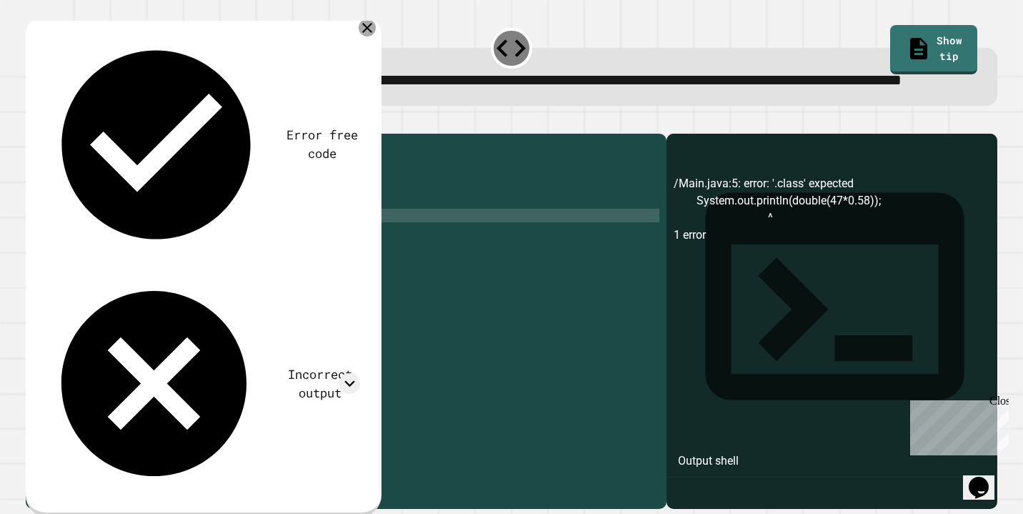
click at [376, 36] on icon at bounding box center [367, 27] width 17 height 17
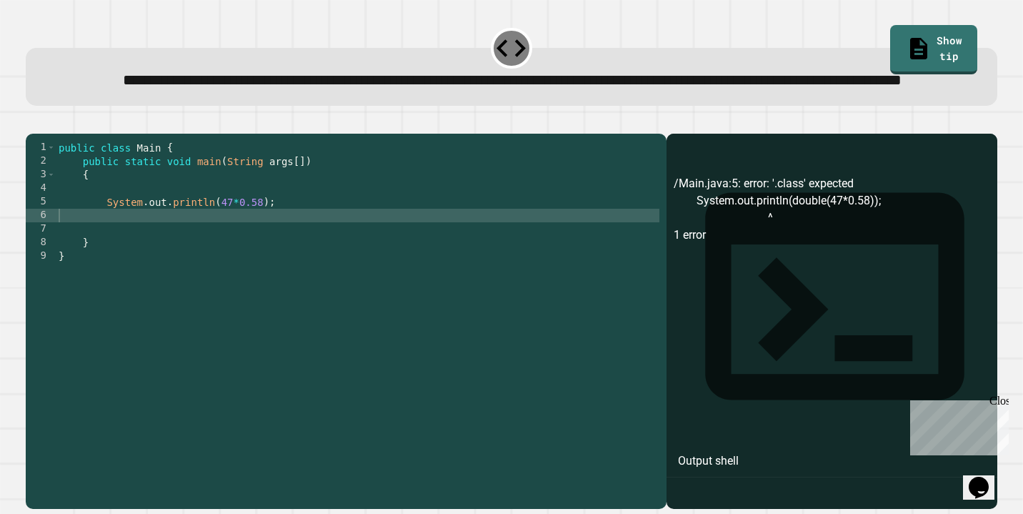
click at [322, 249] on div "public class Main { public static void main ( String args [ ]) { System . out .…" at bounding box center [358, 304] width 604 height 326
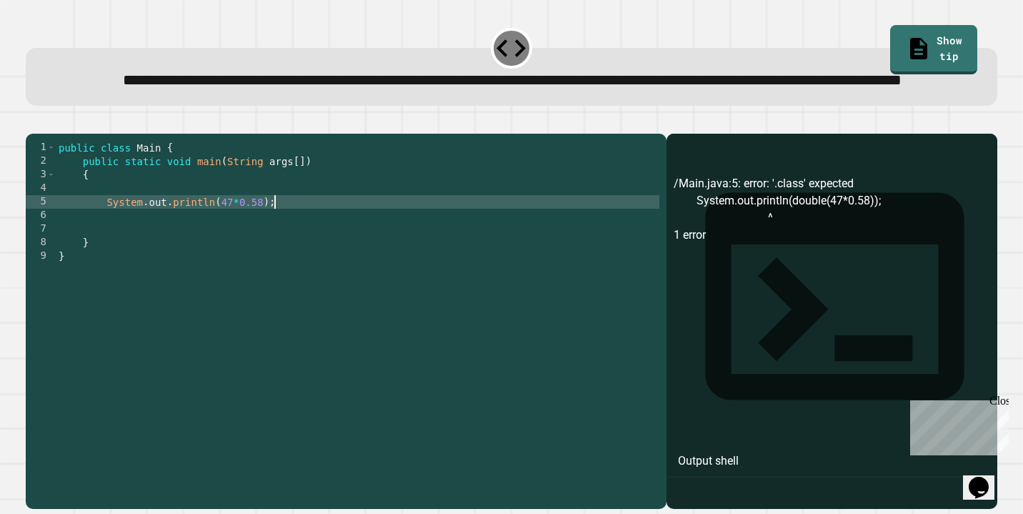
click at [316, 243] on div "public class Main { public static void main ( String args [ ]) { System . out .…" at bounding box center [358, 304] width 604 height 326
click at [33, 121] on icon "button" at bounding box center [33, 121] width 0 height 0
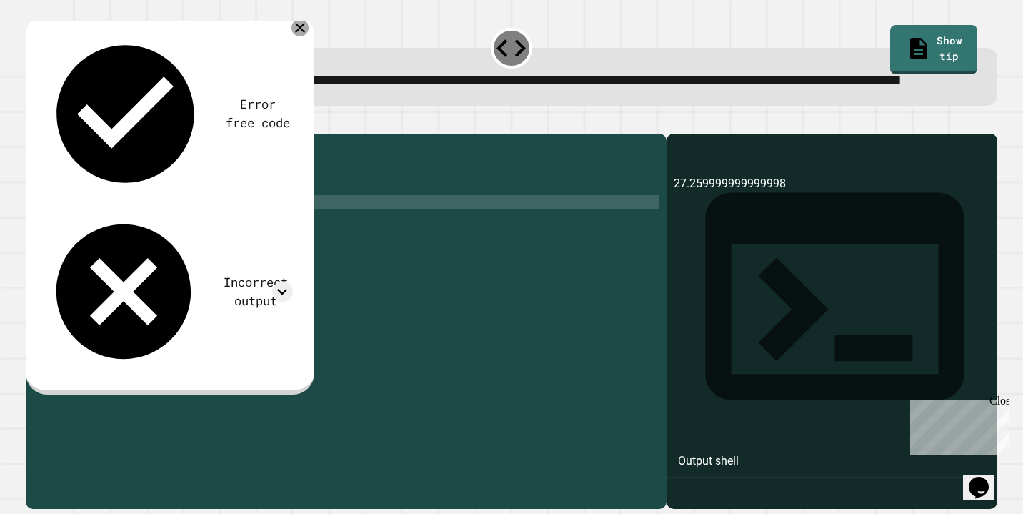
click at [298, 36] on icon at bounding box center [300, 27] width 17 height 17
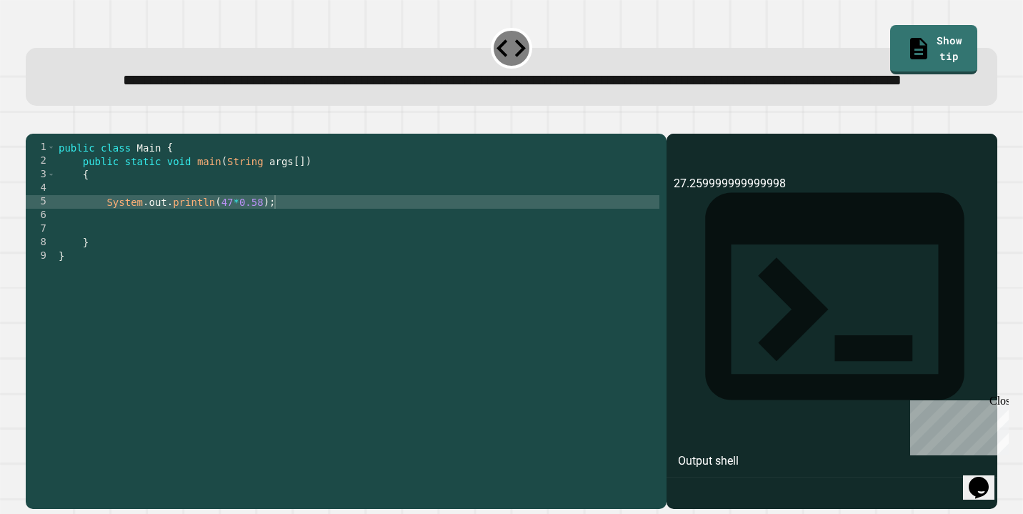
click at [33, 121] on icon "button" at bounding box center [33, 121] width 0 height 0
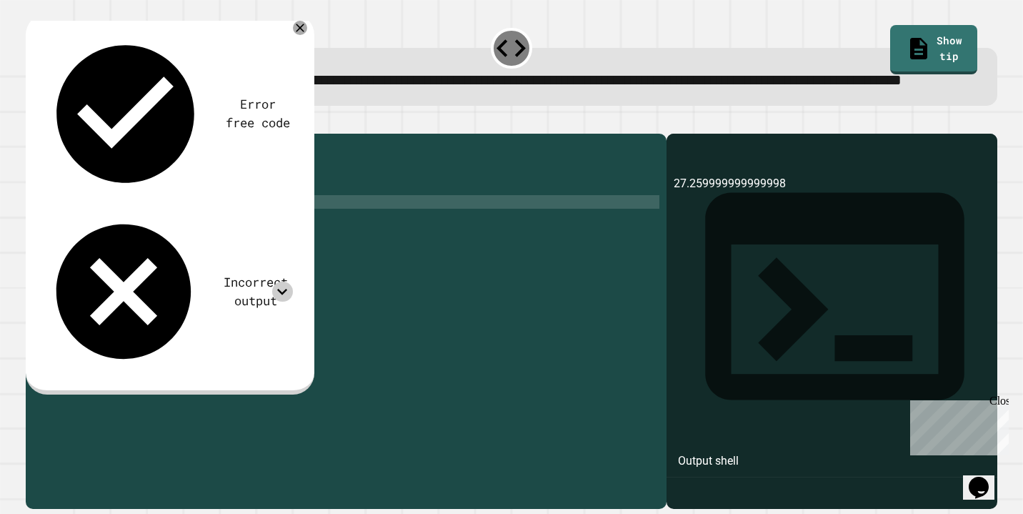
click at [282, 282] on icon at bounding box center [282, 292] width 21 height 21
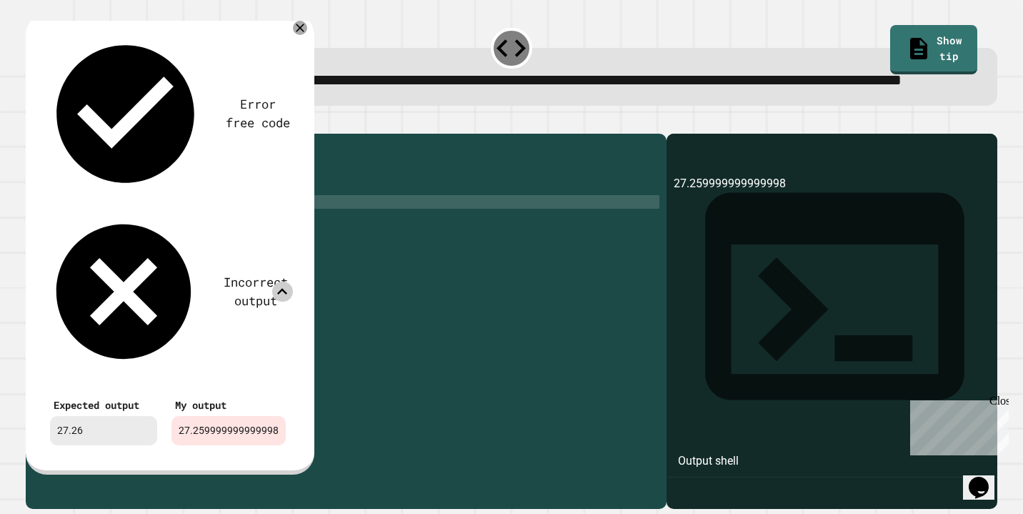
click at [233, 245] on div "public class Main { public static void main ( String args [ ]) { System . out .…" at bounding box center [358, 304] width 604 height 326
click at [294, 36] on icon at bounding box center [300, 27] width 17 height 17
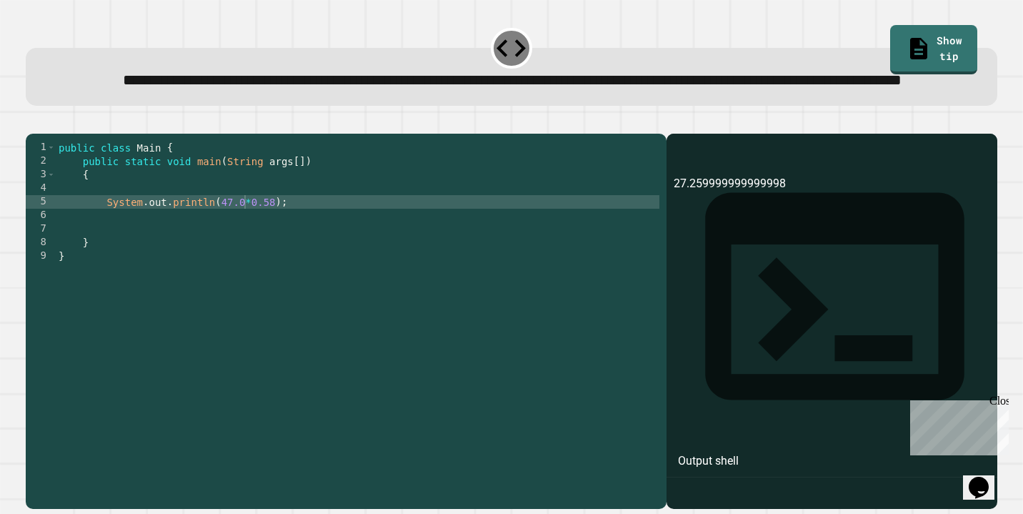
click at [46, 135] on icon "button" at bounding box center [43, 130] width 8 height 10
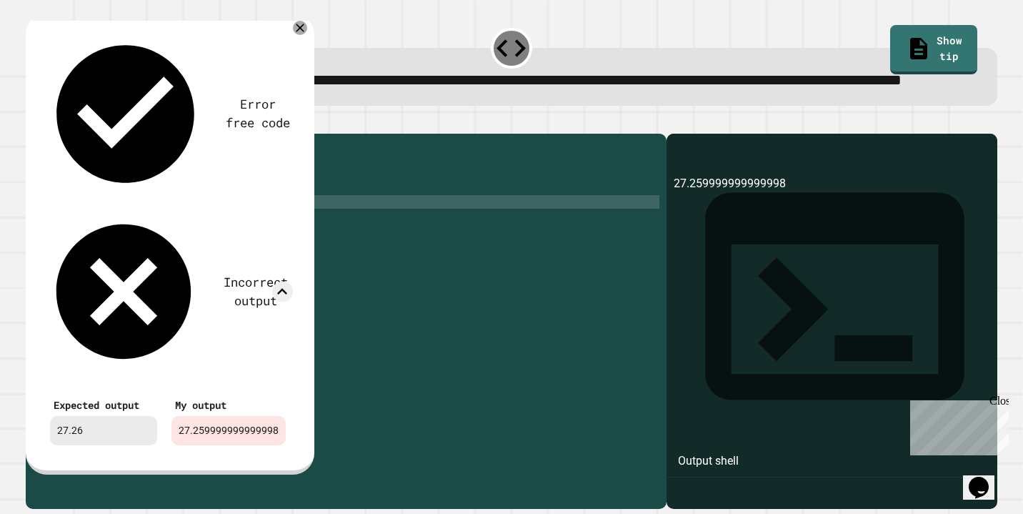
click at [246, 252] on div "public class Main { public static void main ( String args [ ]) { System . out .…" at bounding box center [358, 304] width 604 height 326
type textarea "**********"
click at [189, 233] on div "public class Main { public static void main ( String args [ ]) { System . out .…" at bounding box center [358, 304] width 604 height 326
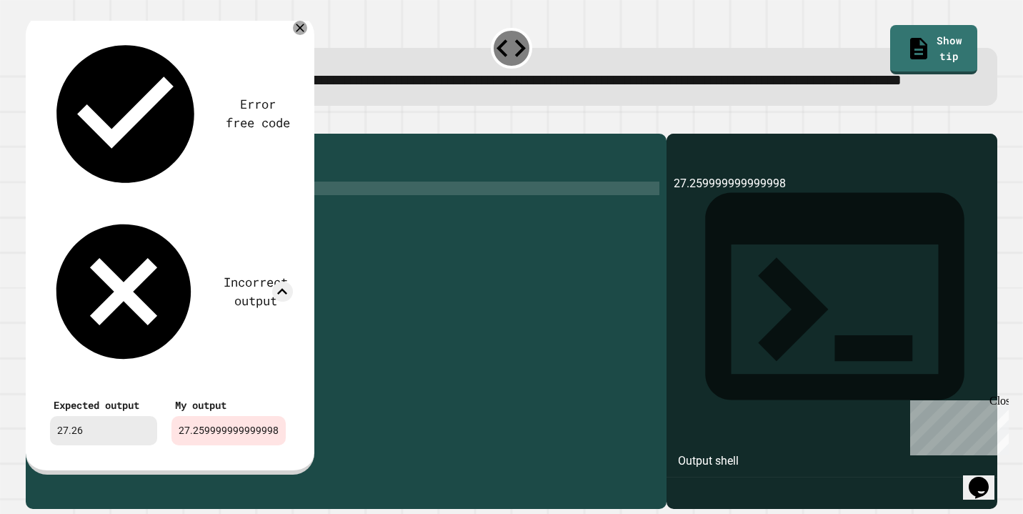
scroll to position [0, 0]
click at [297, 36] on icon at bounding box center [300, 27] width 17 height 17
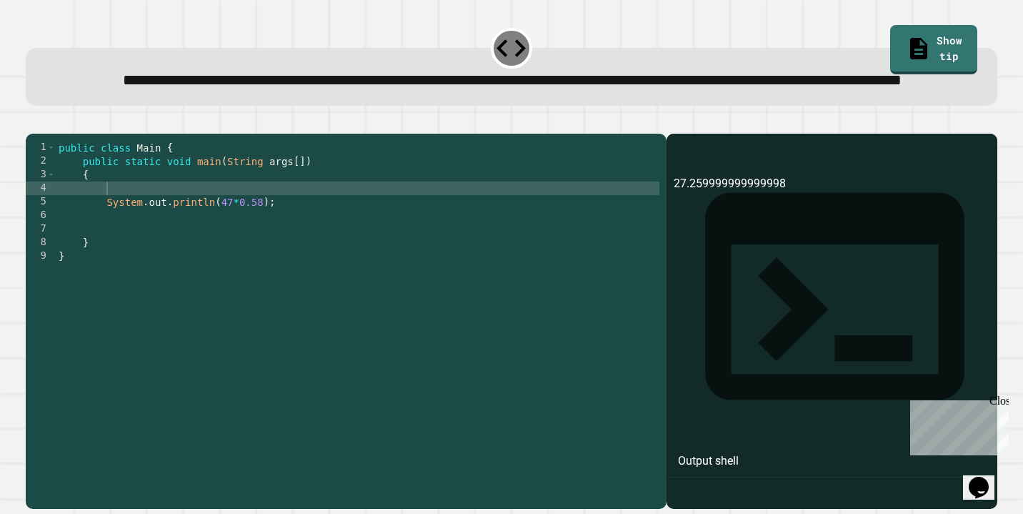
click at [119, 240] on div "public class Main { public static void main ( String args [ ]) { System . out .…" at bounding box center [358, 304] width 604 height 326
type textarea "******"
click at [224, 249] on div "public class Main { public static void main ( String args [ ]) { int x ; System…" at bounding box center [358, 304] width 604 height 326
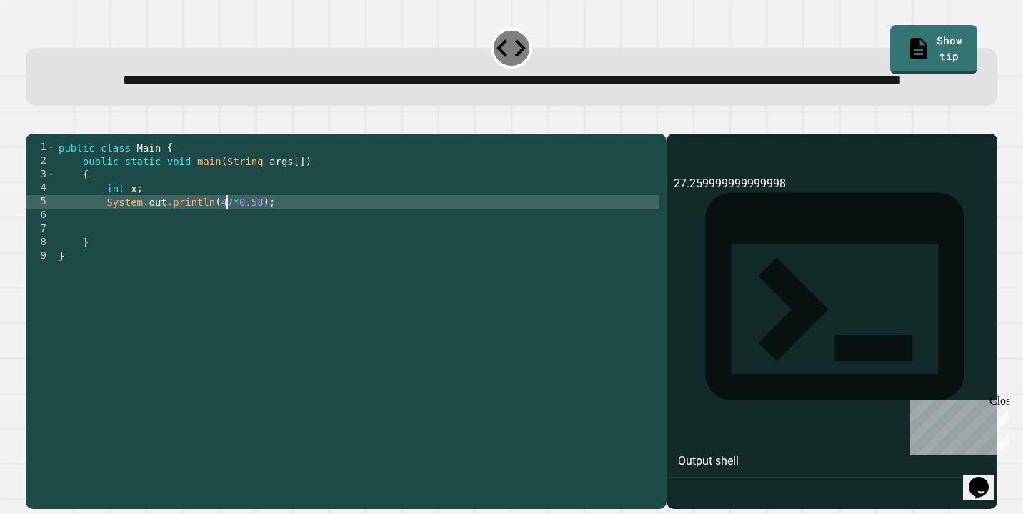
click at [218, 250] on div "public class Main { public static void main ( String args [ ]) { int x ; System…" at bounding box center [358, 304] width 604 height 326
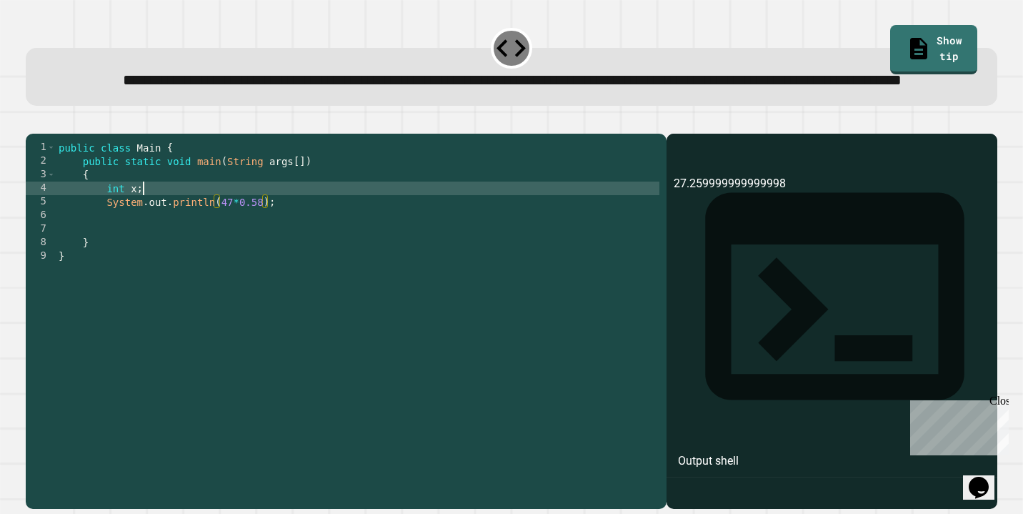
click at [236, 237] on div "public class Main { public static void main ( String args [ ]) { int x ; System…" at bounding box center [358, 304] width 604 height 326
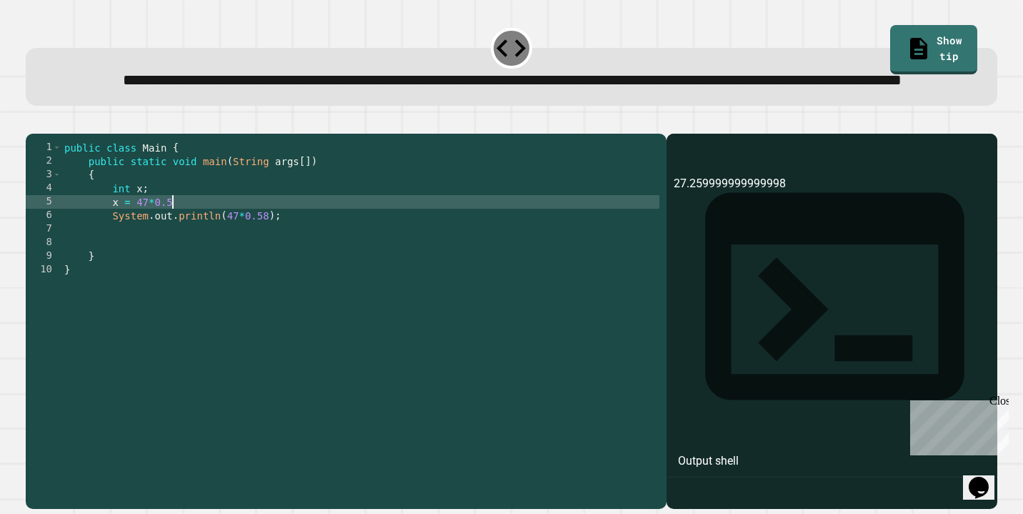
scroll to position [0, 7]
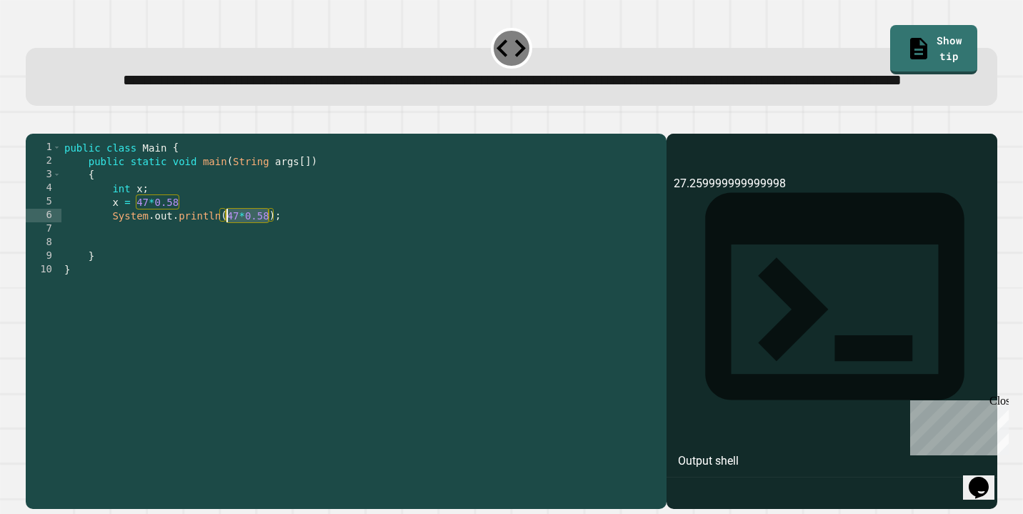
drag, startPoint x: 269, startPoint y: 261, endPoint x: 227, endPoint y: 263, distance: 42.2
click at [227, 263] on div "public class Main { public static void main ( String args [ ]) { int x ; x = 47…" at bounding box center [360, 304] width 598 height 326
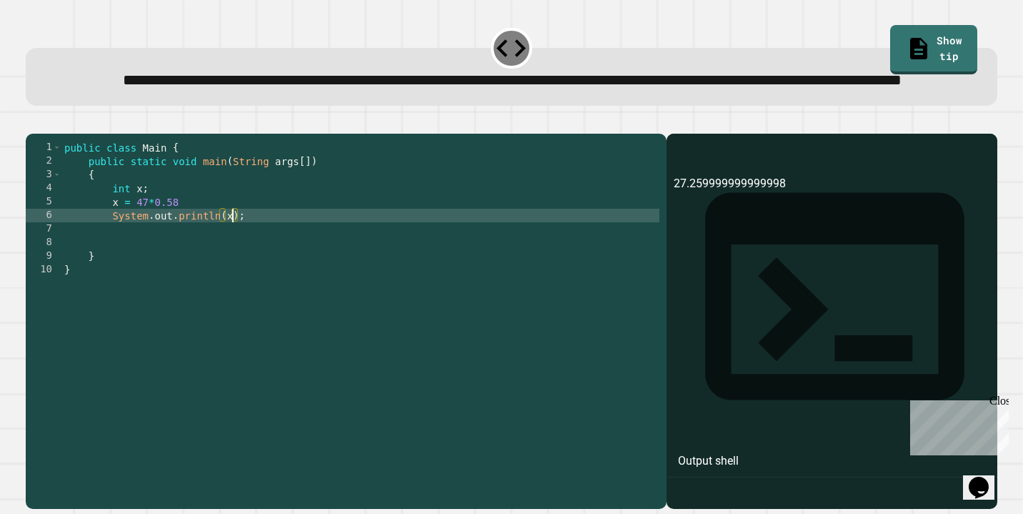
click at [33, 121] on icon "button" at bounding box center [33, 121] width 0 height 0
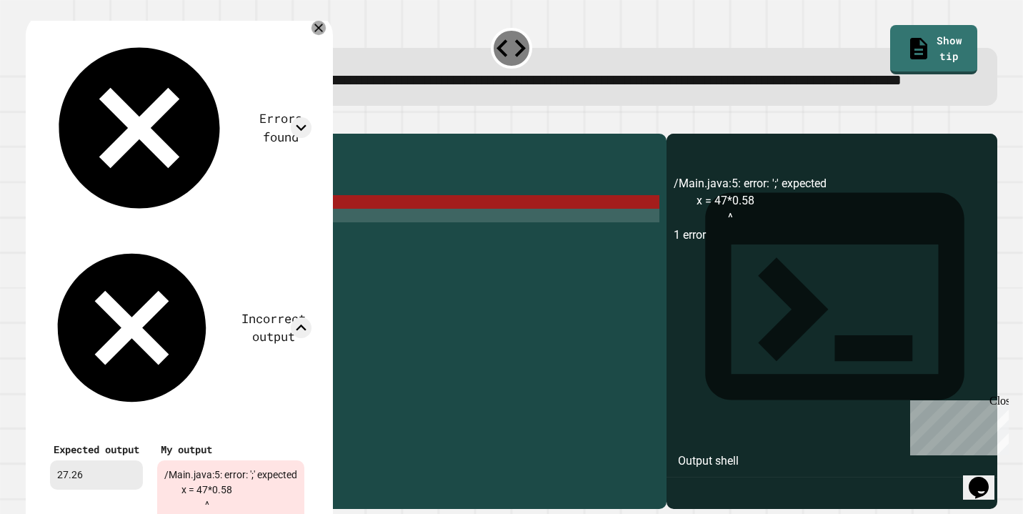
click at [326, 35] on icon at bounding box center [319, 28] width 14 height 14
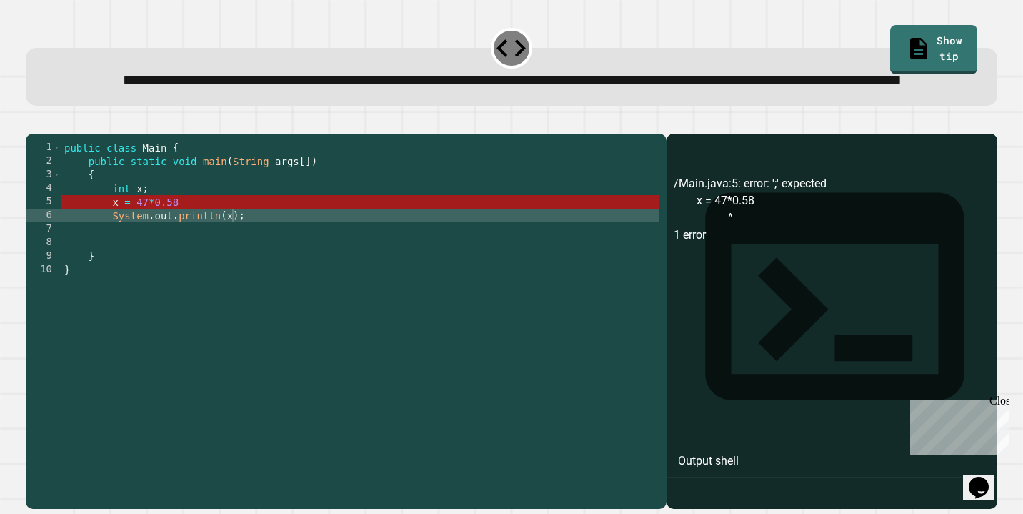
click at [211, 250] on div "public class Main { public static void main ( String args [ ]) { int x ; x = 47…" at bounding box center [360, 304] width 598 height 326
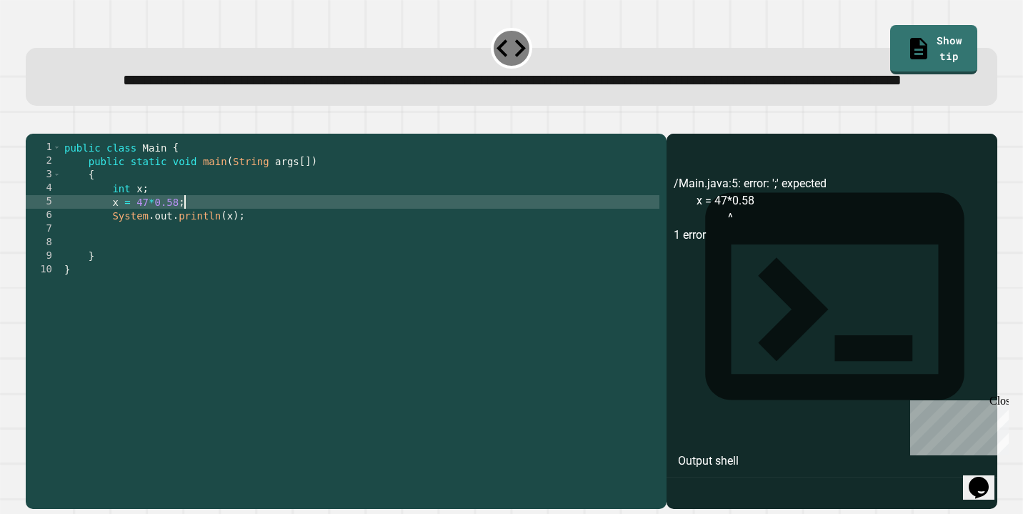
scroll to position [0, 8]
click at [33, 121] on icon "button" at bounding box center [33, 121] width 0 height 0
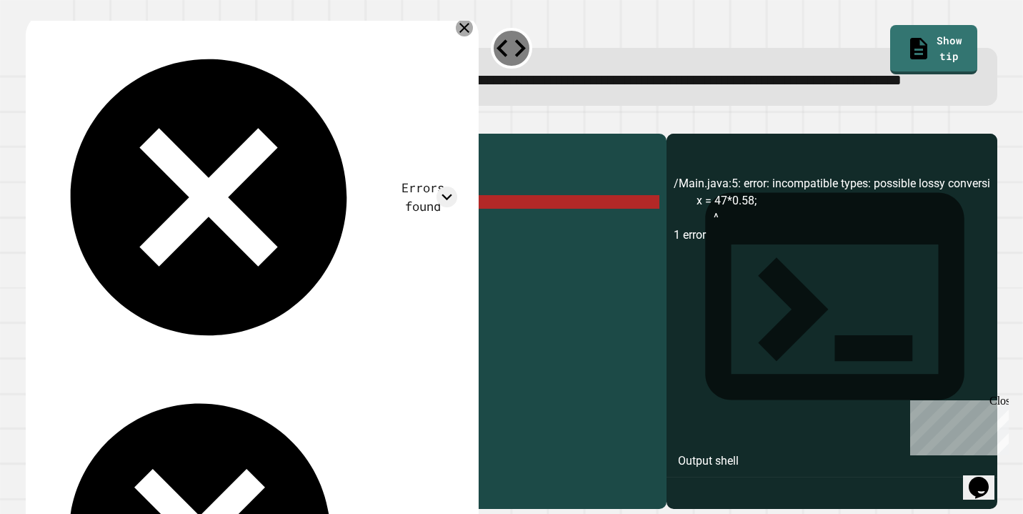
click at [464, 33] on icon at bounding box center [465, 28] width 10 height 10
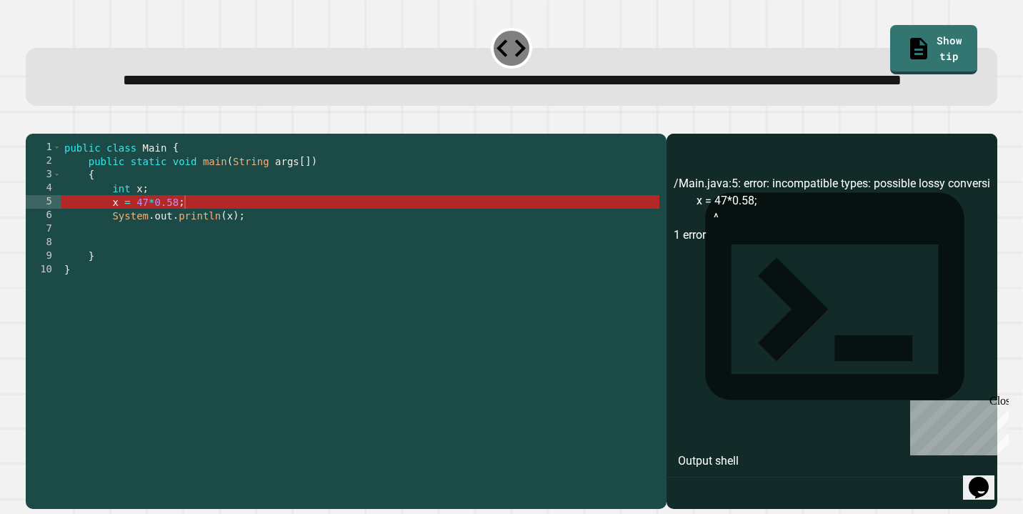
click at [149, 250] on div "public class Main { public static void main ( String args [ ]) { int x ; x = 47…" at bounding box center [360, 304] width 598 height 326
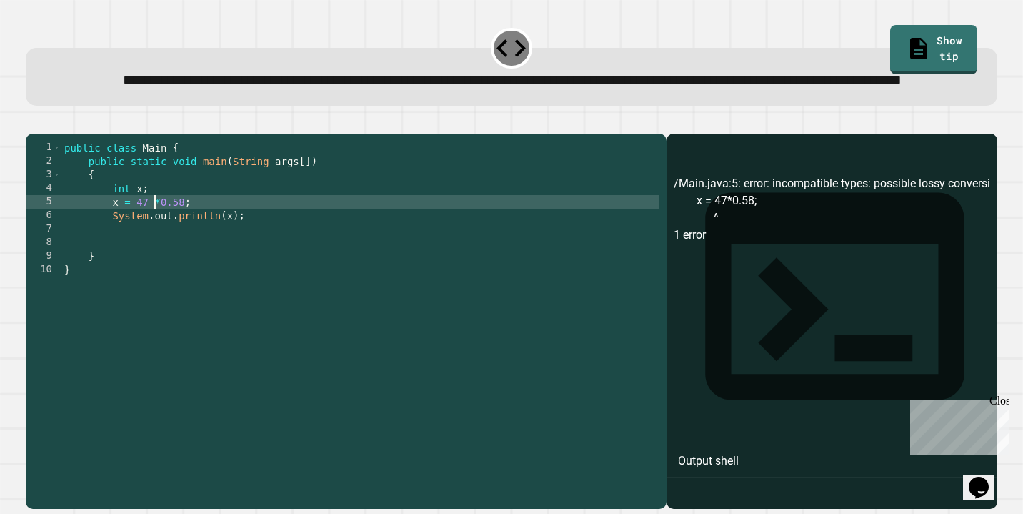
scroll to position [0, 6]
click at [154, 250] on div "public class Main { public static void main ( String args [ ]) { int x ; x = 47…" at bounding box center [360, 304] width 598 height 326
click at [159, 248] on div "public class Main { public static void main ( String args [ ]) { int x ; x = 47…" at bounding box center [360, 304] width 598 height 326
click at [46, 135] on icon "button" at bounding box center [43, 130] width 8 height 10
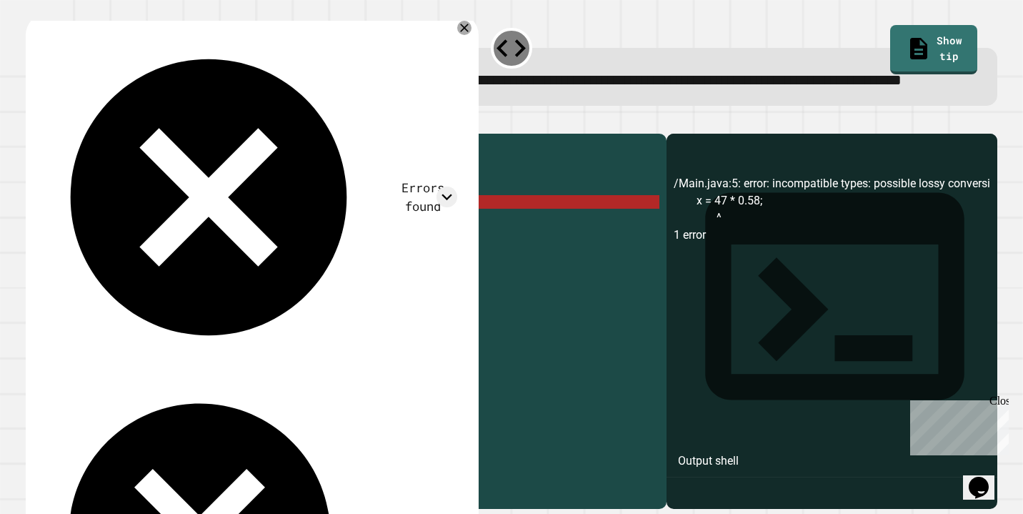
click at [247, 278] on div "public class Main { public static void main ( String args [ ]) { int x ; x = 47…" at bounding box center [360, 304] width 598 height 326
click at [294, 272] on div "public class Main { public static void main ( String args [ ]) { int x ; x = 47…" at bounding box center [360, 304] width 598 height 326
click at [462, 36] on icon at bounding box center [464, 27] width 17 height 17
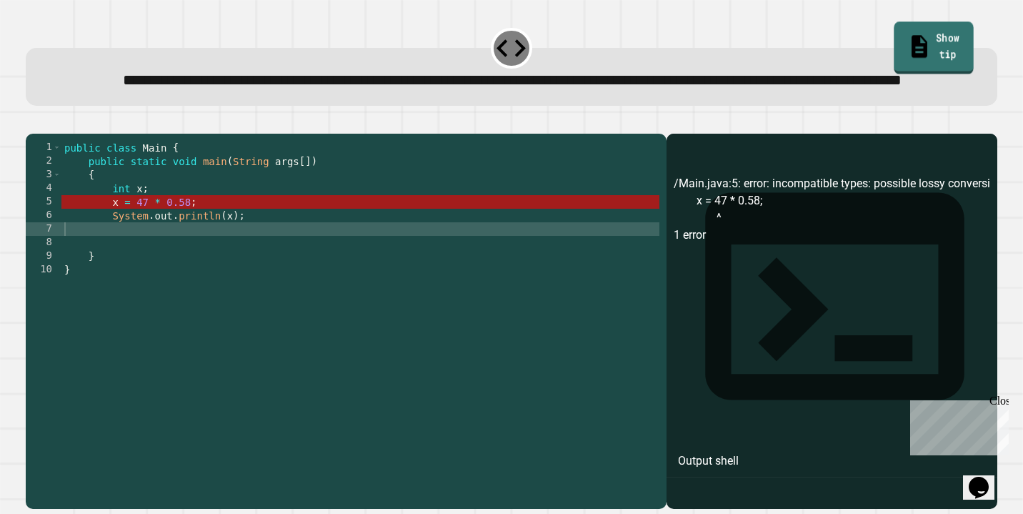
click at [921, 42] on link "Show tip" at bounding box center [935, 47] width 80 height 52
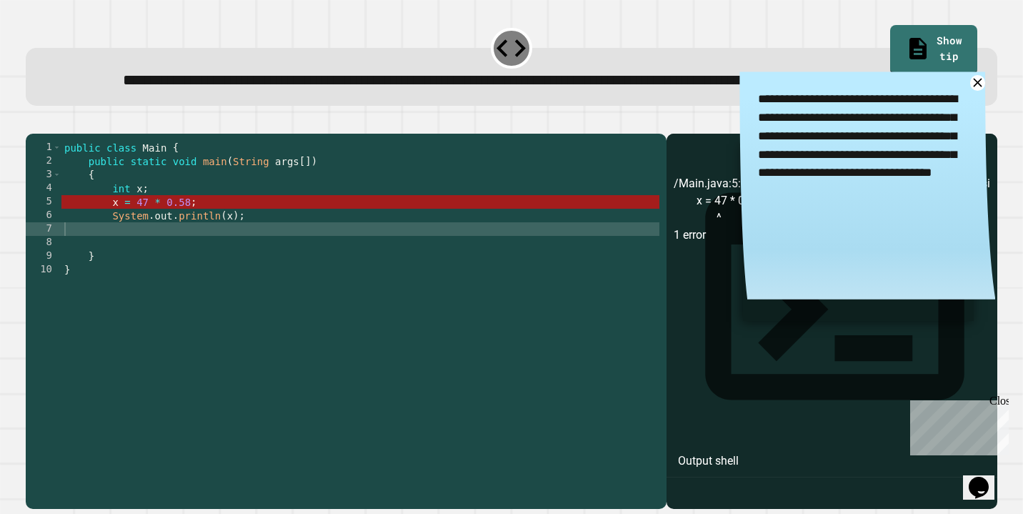
click at [696, 134] on div at bounding box center [512, 124] width 972 height 17
click at [978, 91] on icon at bounding box center [978, 83] width 16 height 16
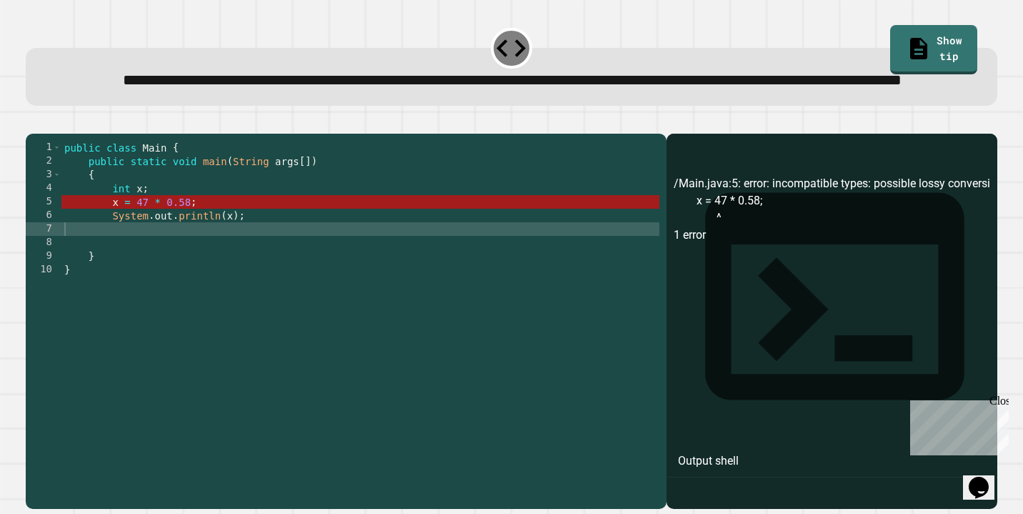
click at [370, 262] on div "public class Main { public static void main ( String args [ ]) { int x ; x = 47…" at bounding box center [360, 304] width 598 height 326
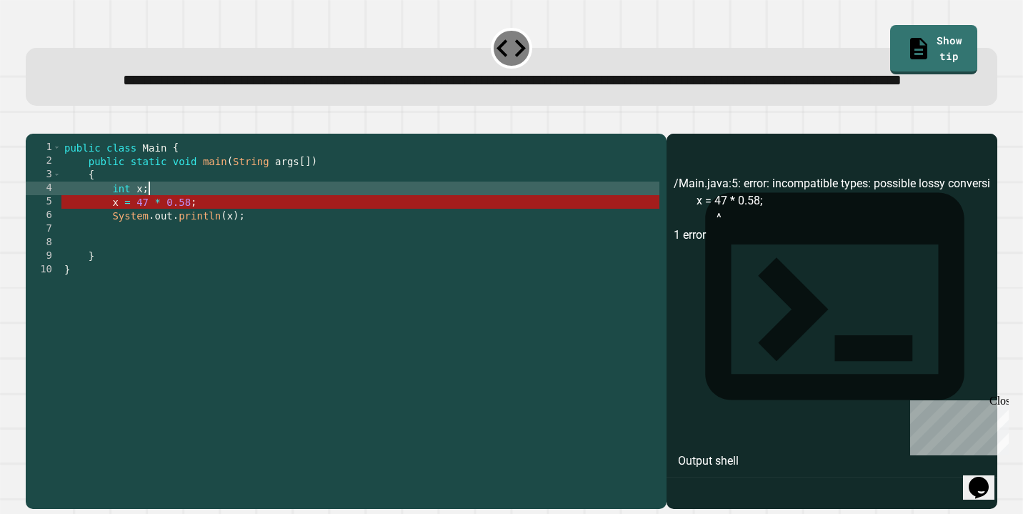
click at [181, 232] on div "public class Main { public static void main ( String args [ ]) { int x ; x = 47…" at bounding box center [360, 304] width 598 height 326
drag, startPoint x: 231, startPoint y: 247, endPoint x: 84, endPoint y: 238, distance: 147.5
click at [84, 238] on div "public class Main { public static void main ( String args [ ]) { int x ; x = 47…" at bounding box center [360, 304] width 598 height 326
type textarea "**********"
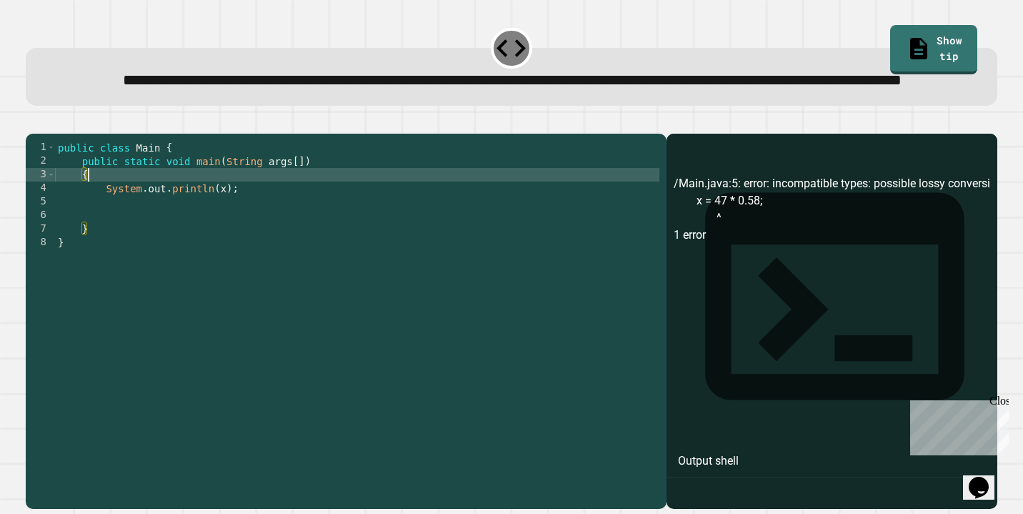
click at [229, 237] on div "public class Main { public static void main ( String args [ ]) { System . out .…" at bounding box center [357, 304] width 605 height 326
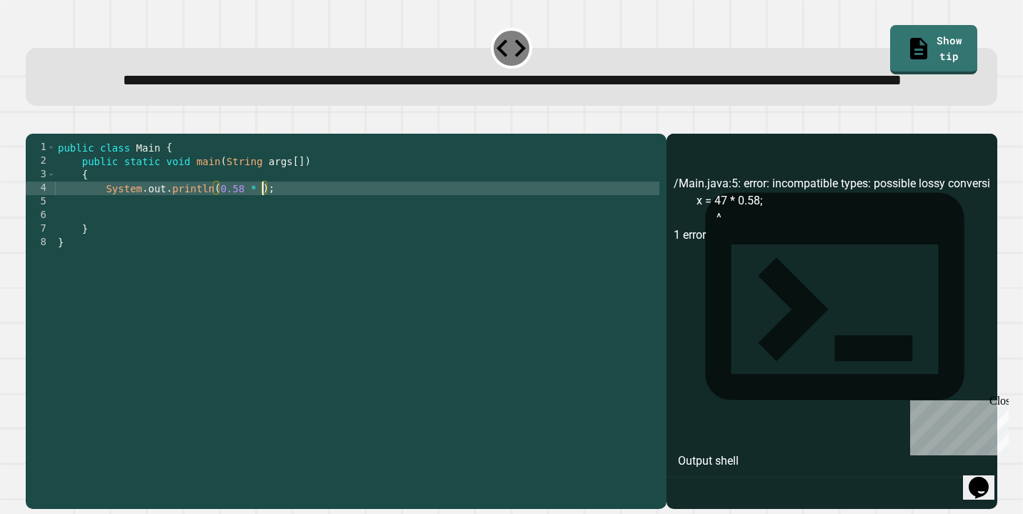
scroll to position [0, 15]
click at [33, 121] on icon "button" at bounding box center [33, 121] width 0 height 0
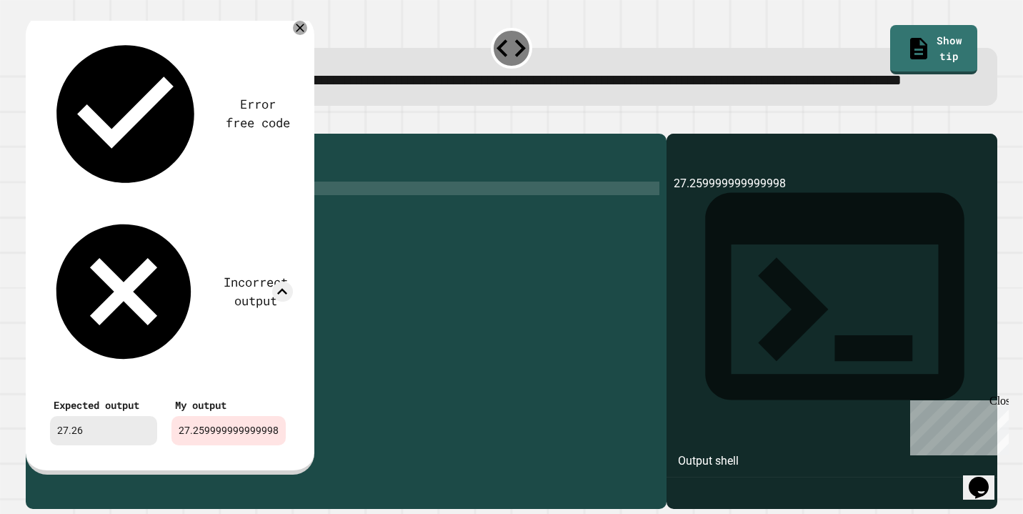
click at [307, 236] on div "public class Main { public static void main ( String args [ ]) { System . out .…" at bounding box center [357, 304] width 605 height 326
click at [297, 33] on icon at bounding box center [300, 28] width 10 height 10
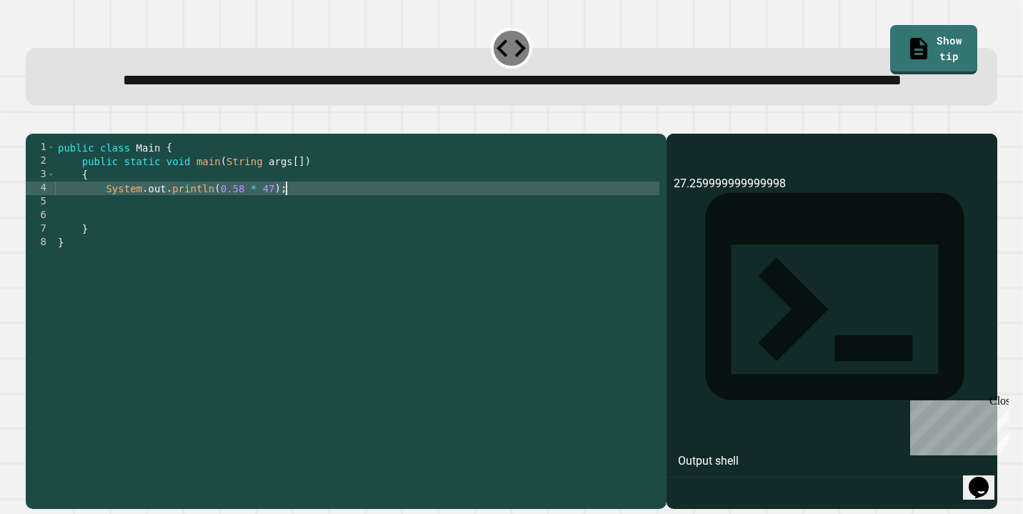
click at [301, 236] on div "public class Main { public static void main ( String args [ ]) { System . out .…" at bounding box center [357, 304] width 605 height 326
click at [243, 259] on div "public class Main { public static void main ( String args [ ]) { System . out .…" at bounding box center [357, 304] width 605 height 326
click at [277, 237] on div "public class Main { public static void main ( String args [ ]) { System . out .…" at bounding box center [357, 304] width 605 height 326
click at [272, 236] on div "public class Main { public static void main ( String args [ ]) { System . out .…" at bounding box center [357, 304] width 605 height 326
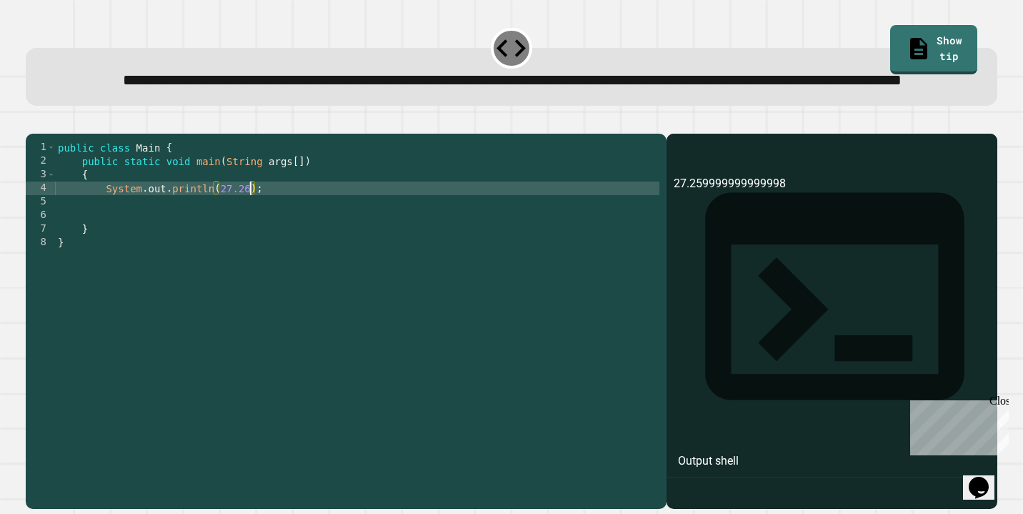
scroll to position [0, 13]
type textarea "**********"
click at [33, 121] on button "button" at bounding box center [33, 121] width 0 height 0
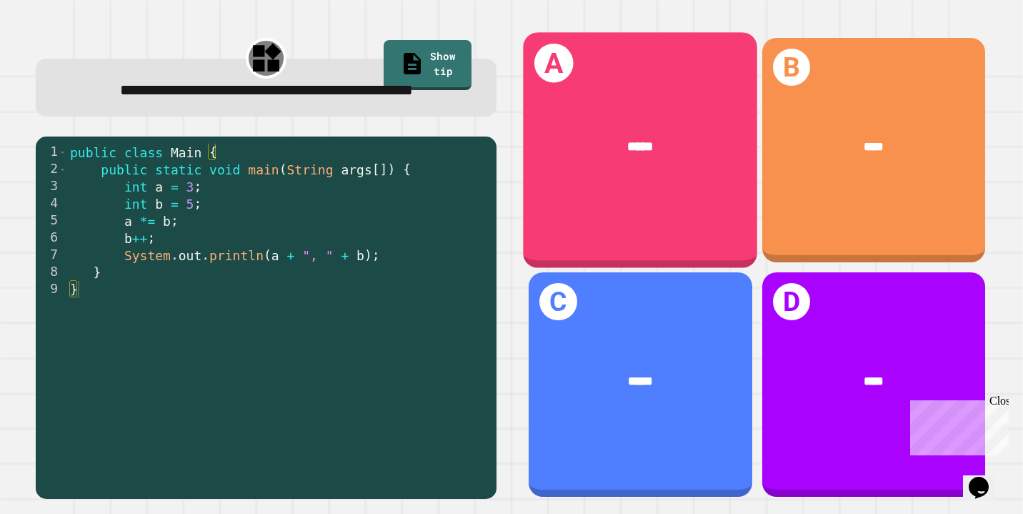
click at [603, 180] on div "*****" at bounding box center [641, 145] width 234 height 71
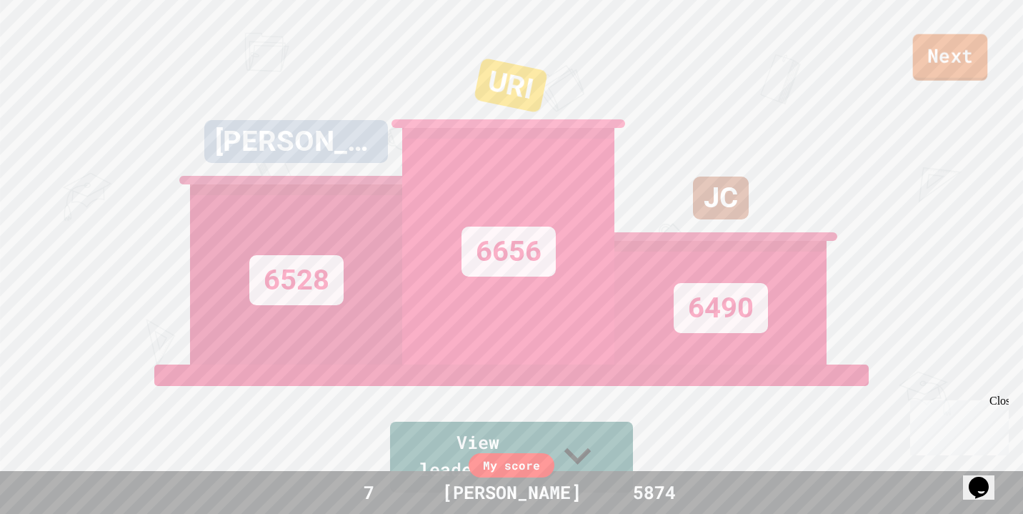
click at [932, 55] on link "Next" at bounding box center [950, 57] width 75 height 46
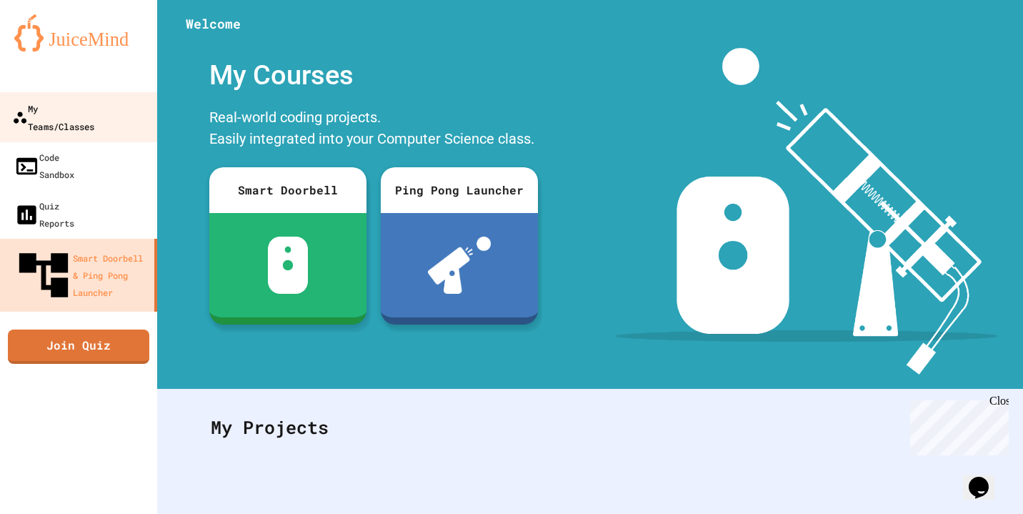
click at [94, 107] on div "My Teams/Classes" at bounding box center [53, 116] width 82 height 35
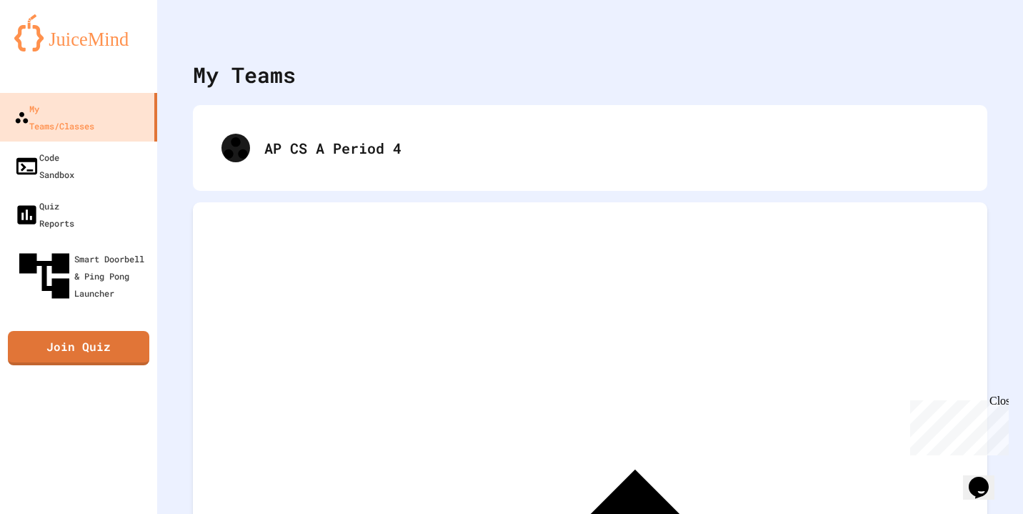
click at [252, 178] on div "AP CS A Period 4" at bounding box center [590, 148] width 795 height 86
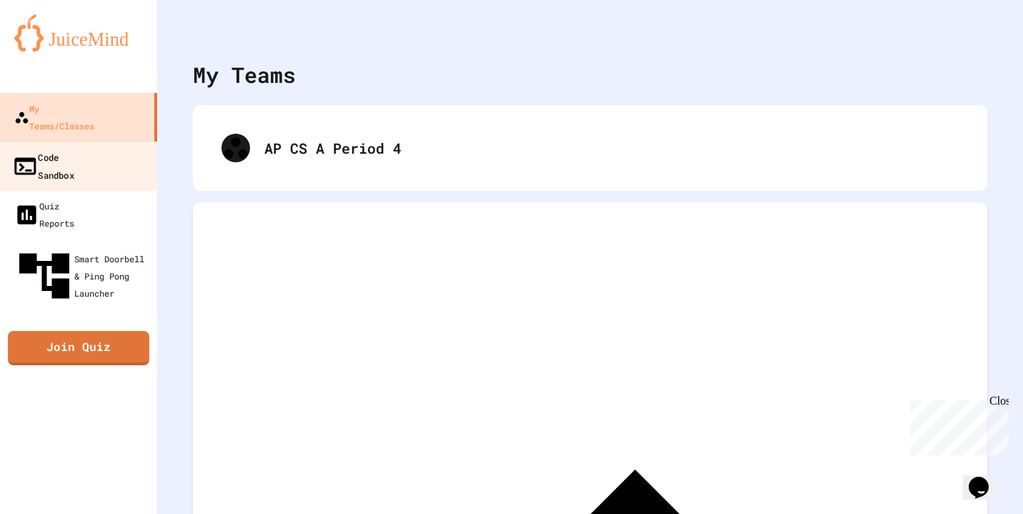
click at [109, 141] on link "Code Sandbox" at bounding box center [79, 166] width 162 height 50
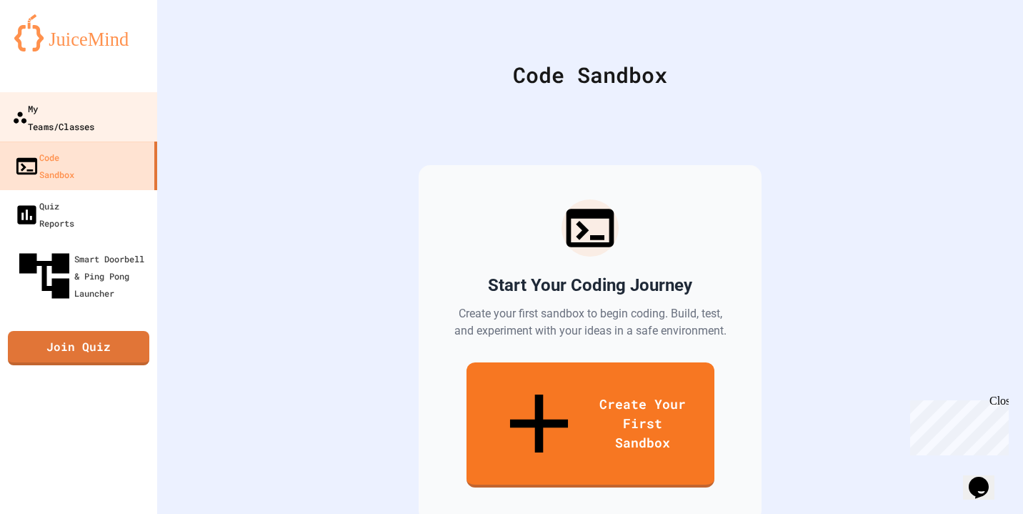
click at [80, 92] on link "My Teams/Classes" at bounding box center [79, 117] width 162 height 50
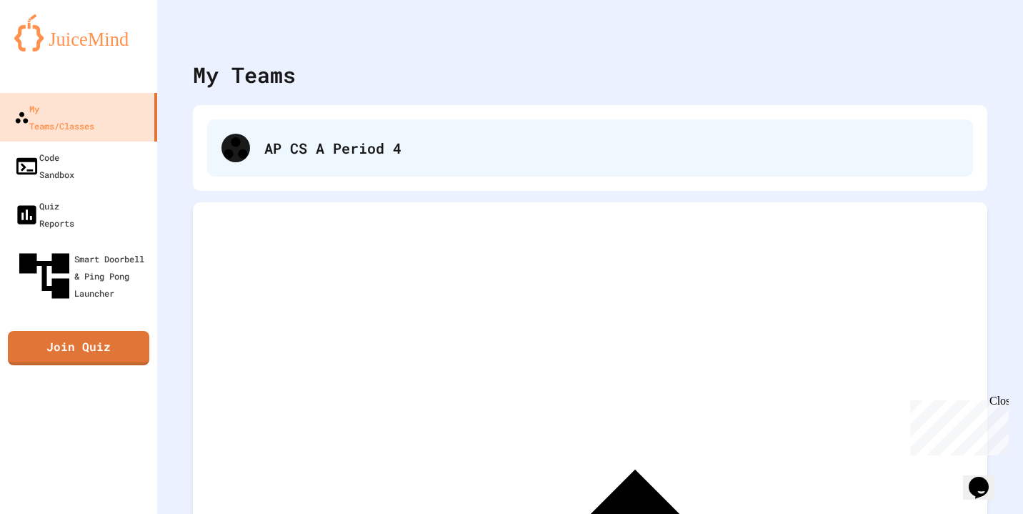
click at [387, 146] on div "AP CS A Period 4" at bounding box center [611, 147] width 695 height 21
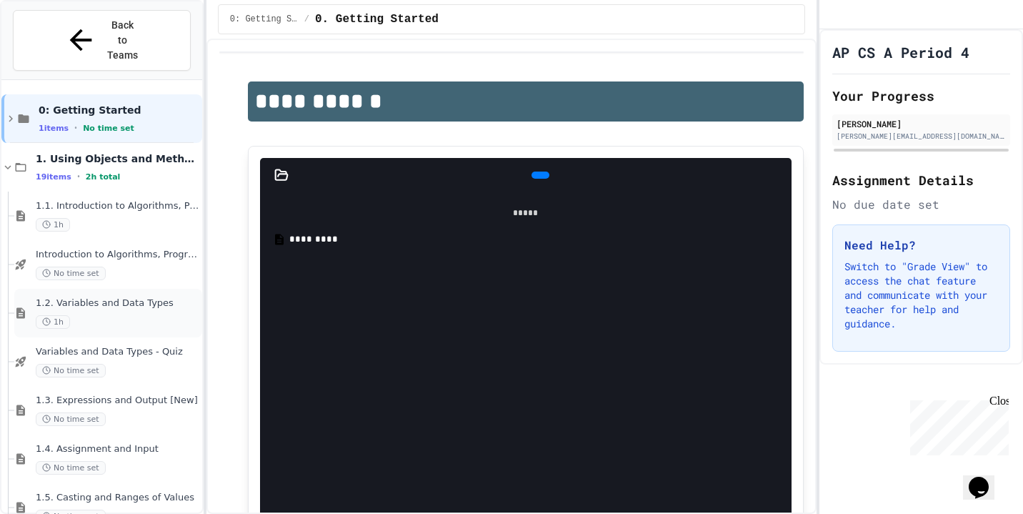
click at [148, 297] on div "1.2. Variables and Data Types 1h" at bounding box center [118, 312] width 164 height 31
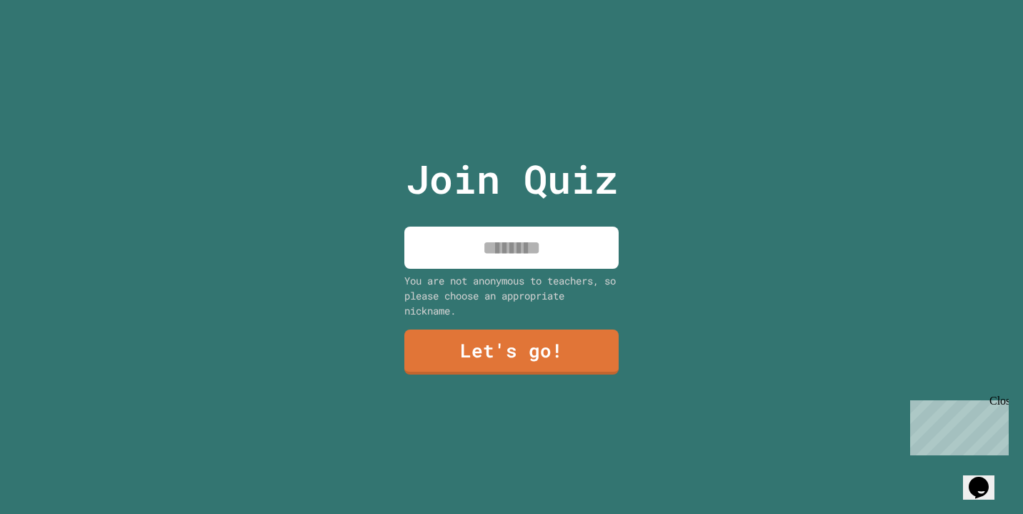
click at [507, 243] on input at bounding box center [512, 248] width 214 height 42
type input "********"
click at [465, 360] on link "Let's go!" at bounding box center [512, 351] width 215 height 45
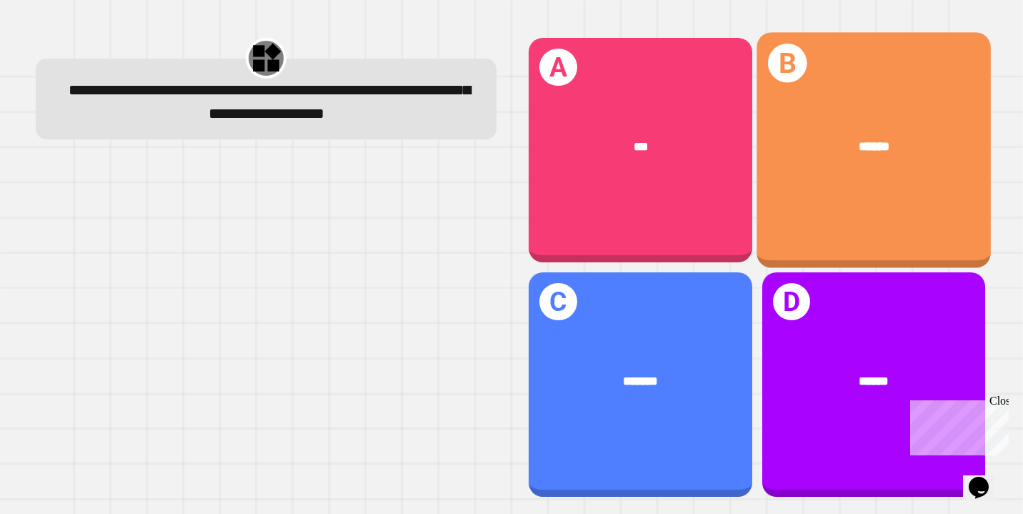
click at [828, 133] on div "******" at bounding box center [874, 145] width 234 height 71
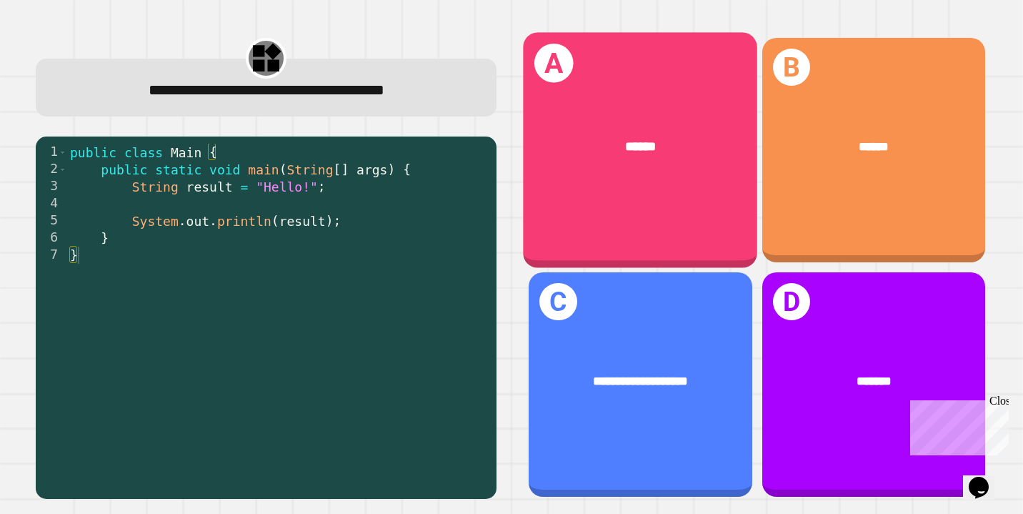
click at [690, 169] on div "******" at bounding box center [641, 145] width 234 height 71
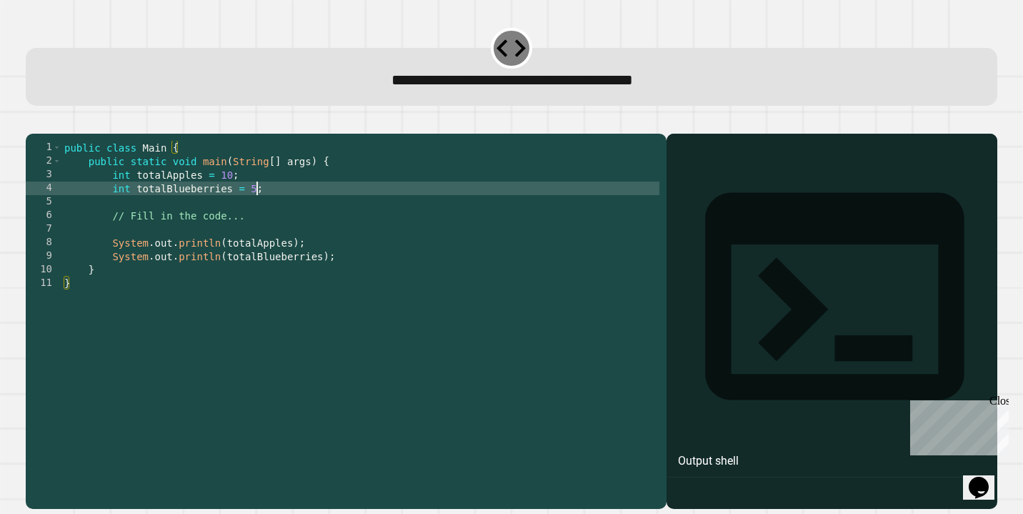
click at [255, 210] on div "public class Main { public static void main ( String [ ] args ) { int totalAppl…" at bounding box center [360, 317] width 598 height 353
type textarea "**********"
click at [33, 121] on icon "button" at bounding box center [33, 121] width 0 height 0
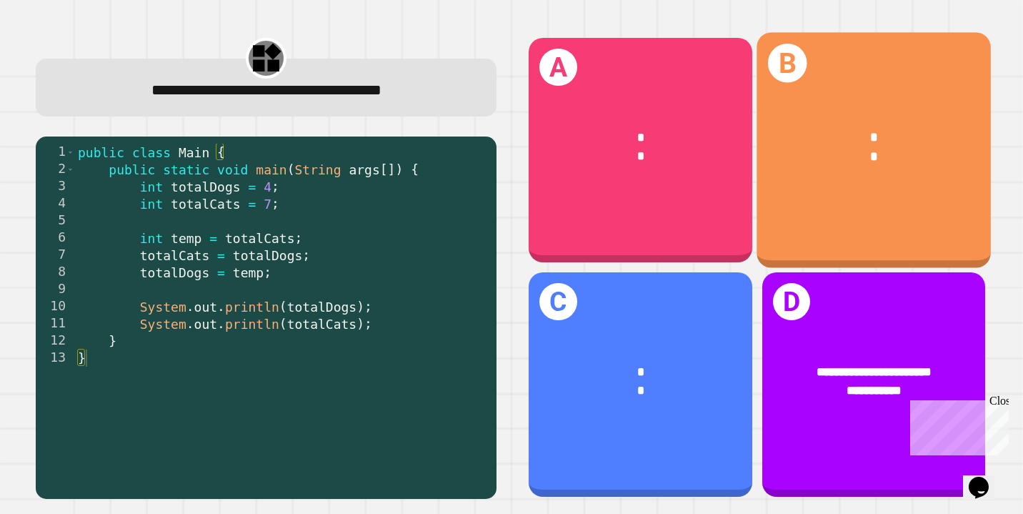
click at [877, 189] on div "* *" at bounding box center [874, 146] width 234 height 91
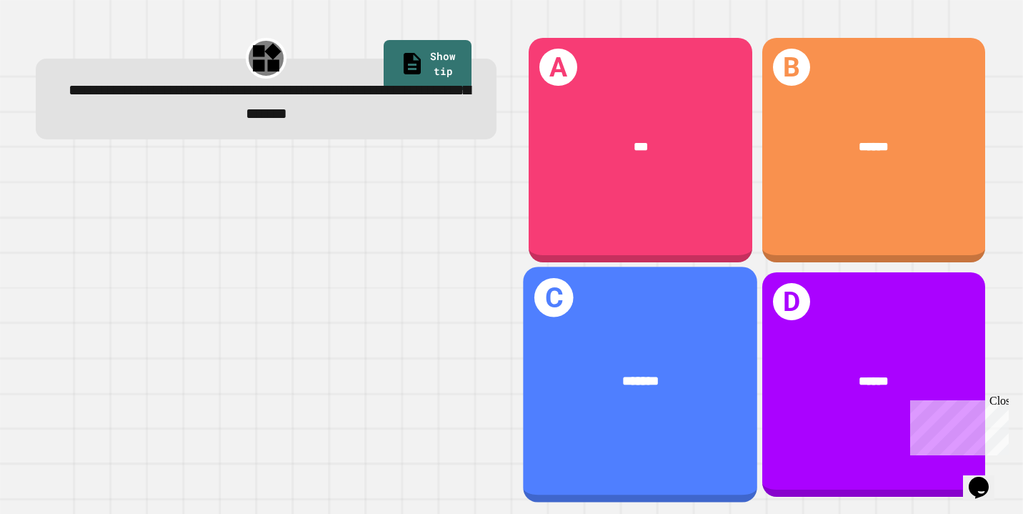
click at [643, 433] on div "C *******" at bounding box center [641, 384] width 234 height 235
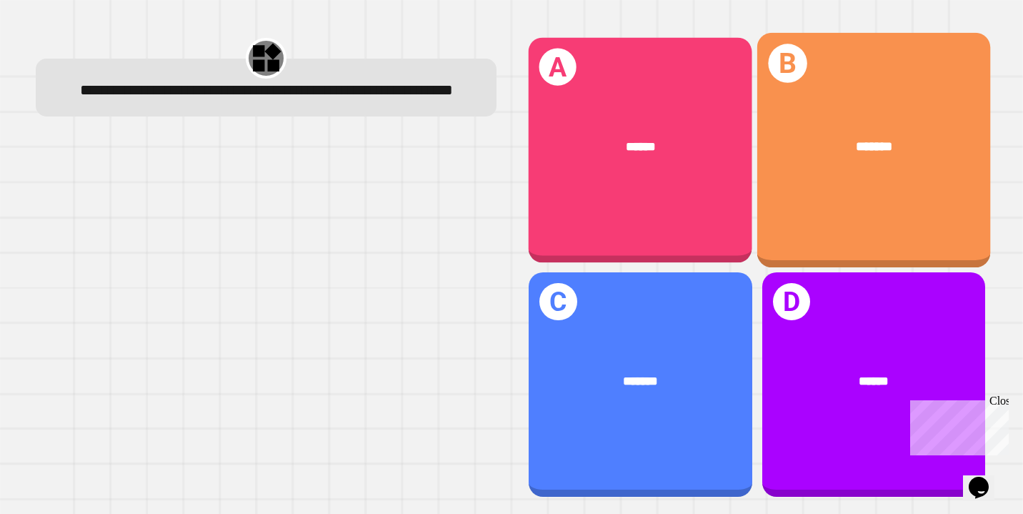
click at [671, 193] on div "A ******" at bounding box center [641, 149] width 224 height 225
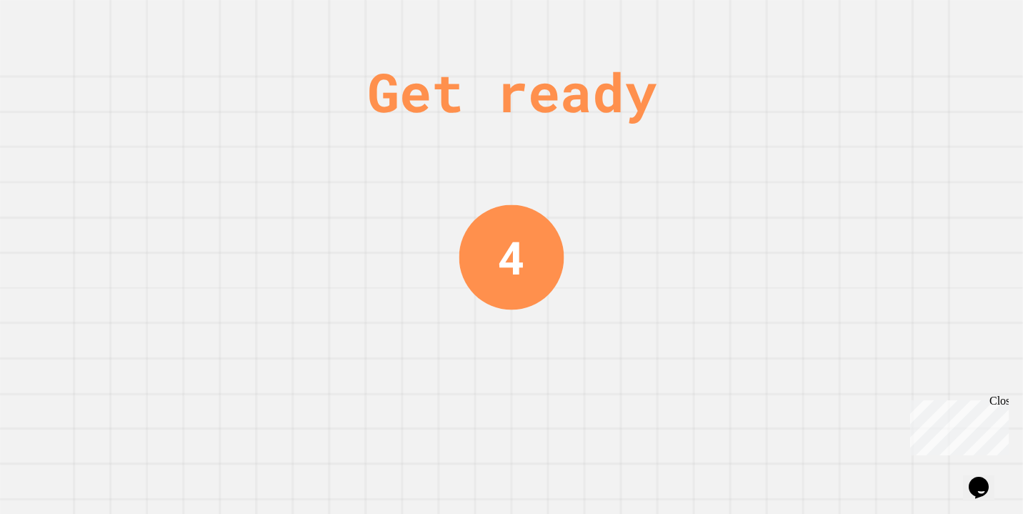
scroll to position [0, 0]
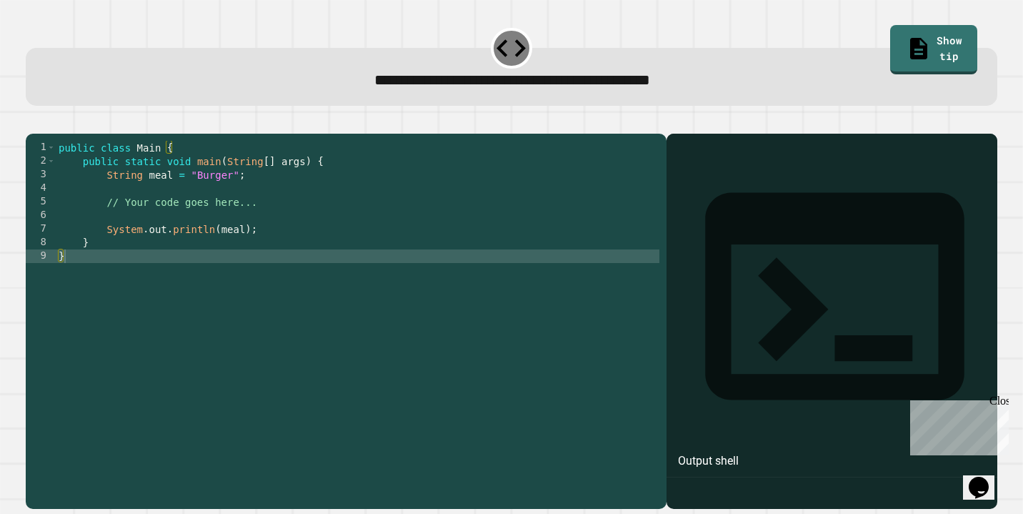
click at [219, 200] on div "public class Main { public static void main ( String [ ] args ) { String meal =…" at bounding box center [358, 317] width 604 height 353
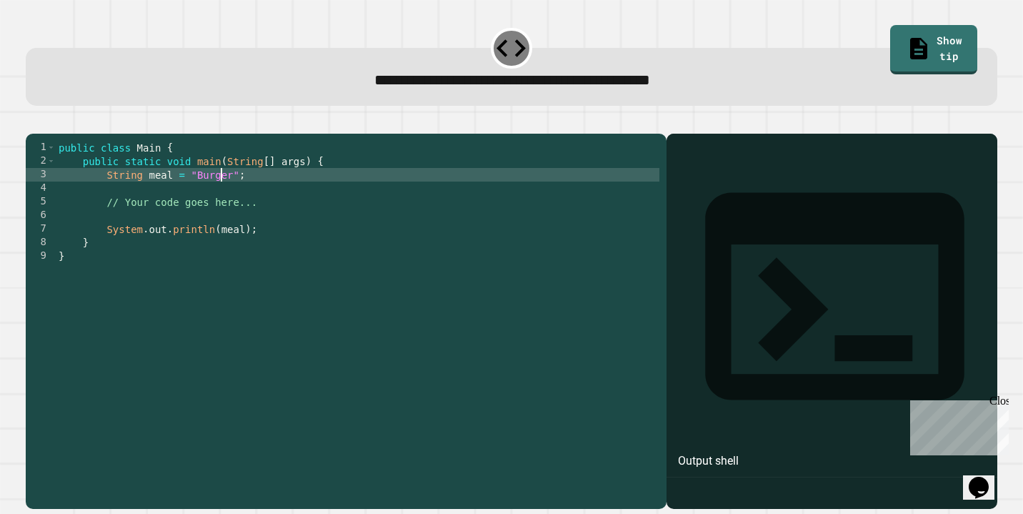
click at [219, 200] on div "public class Main { public static void main ( String [ ] args ) { String meal =…" at bounding box center [358, 317] width 604 height 353
type textarea "**********"
click at [33, 121] on icon "button" at bounding box center [33, 121] width 0 height 0
